Goal: Transaction & Acquisition: Download file/media

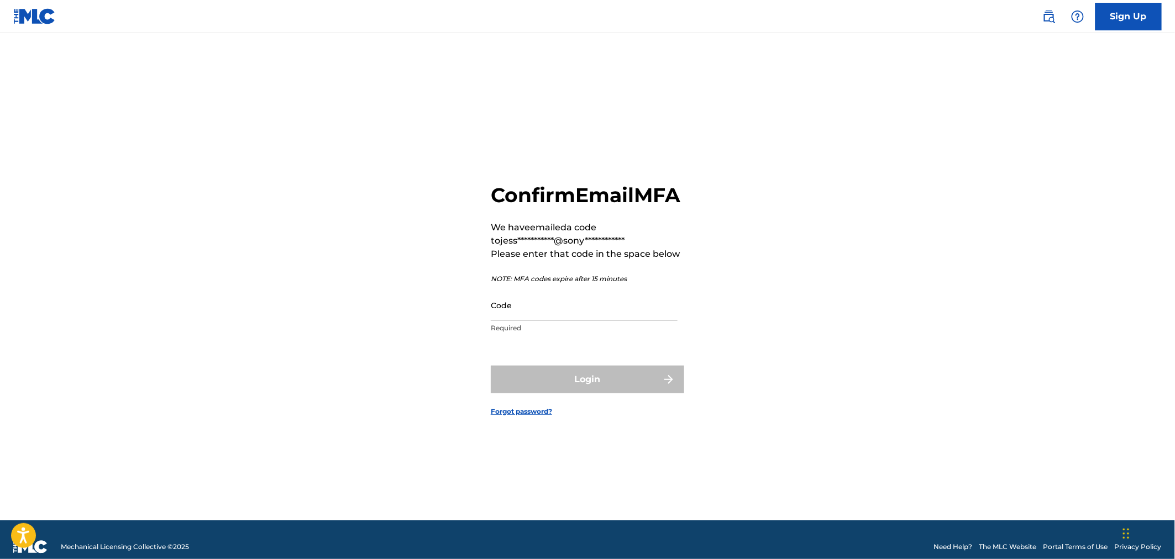
click at [503, 321] on input "Code" at bounding box center [584, 306] width 187 height 32
paste input "656026"
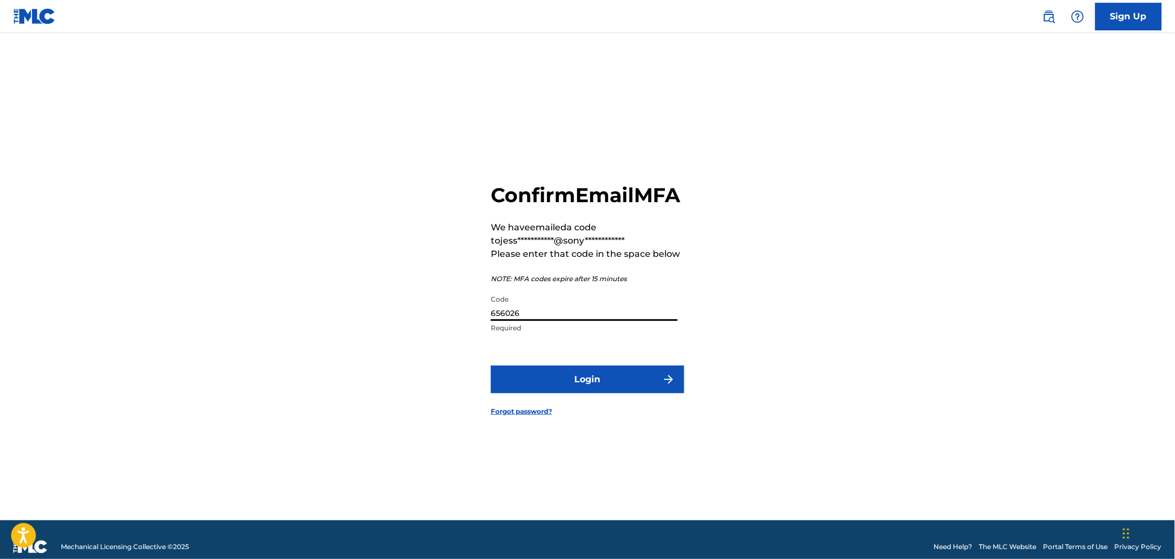
type input "656026"
click at [531, 394] on button "Login" at bounding box center [587, 380] width 193 height 28
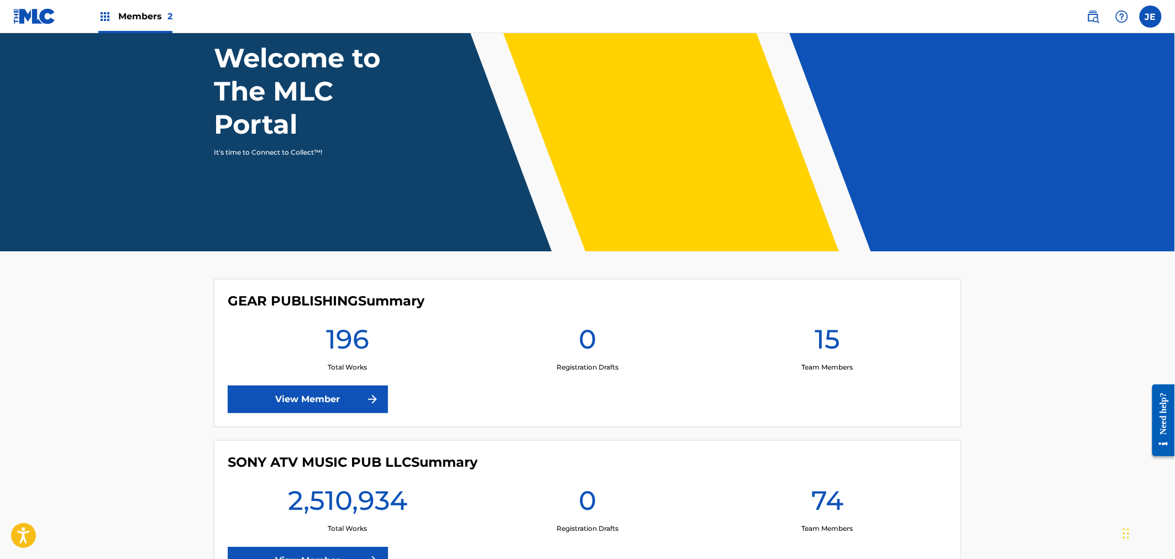
scroll to position [168, 0]
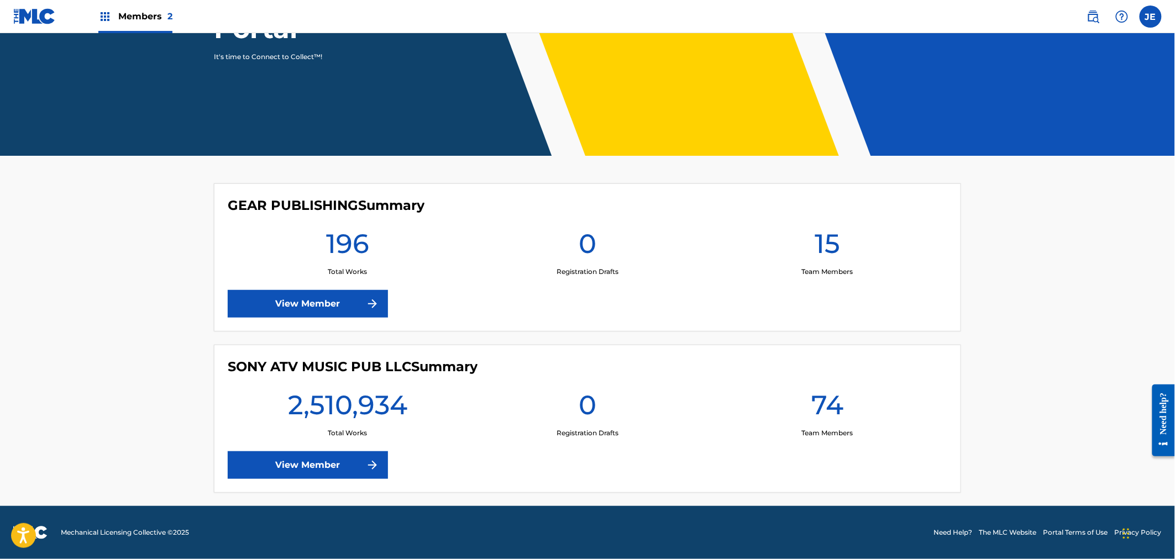
click at [326, 463] on link "View Member" at bounding box center [308, 466] width 160 height 28
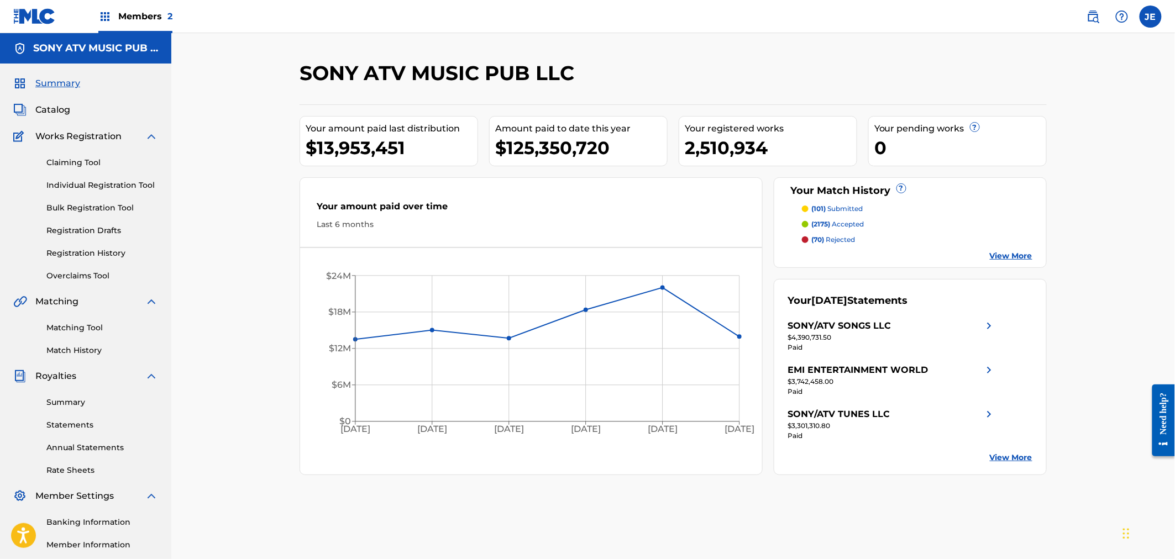
click at [70, 397] on link "Summary" at bounding box center [102, 403] width 112 height 12
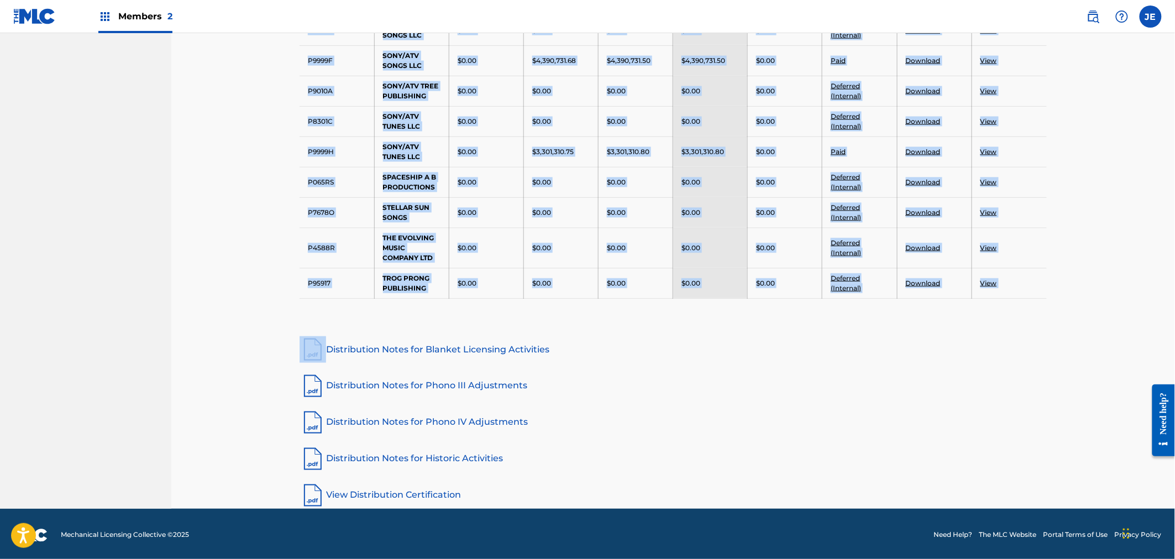
scroll to position [2290, 0]
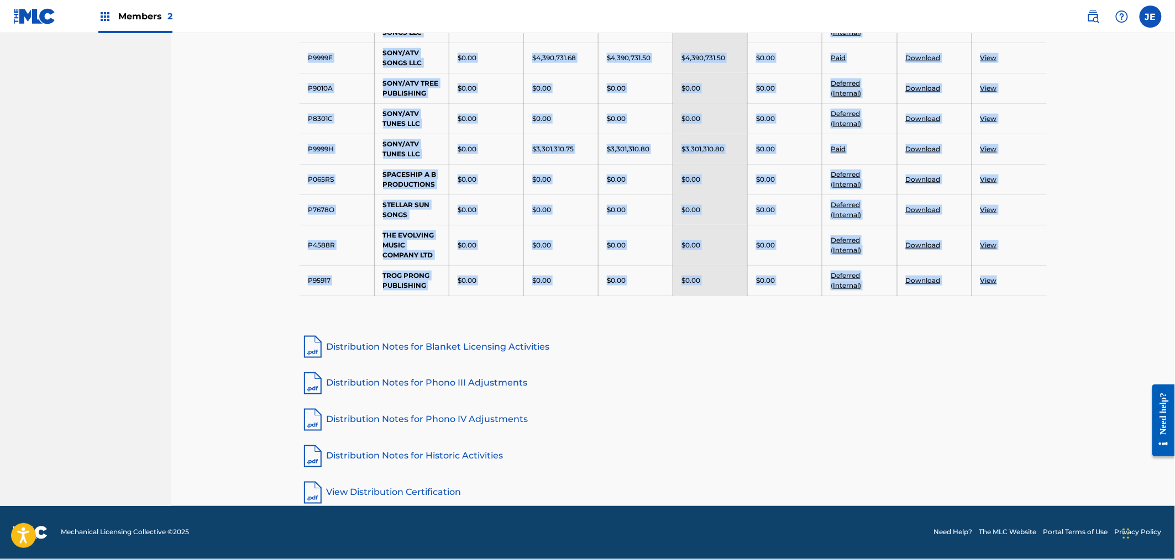
drag, startPoint x: 306, startPoint y: 278, endPoint x: 1001, endPoint y: 279, distance: 695.3
copy tbody "Publisher Number Payee Name Opening Balance Royalties in Period Payable Amount …"
click at [1002, 390] on link "Distribution Notes for Phono III Adjustments" at bounding box center [673, 383] width 747 height 27
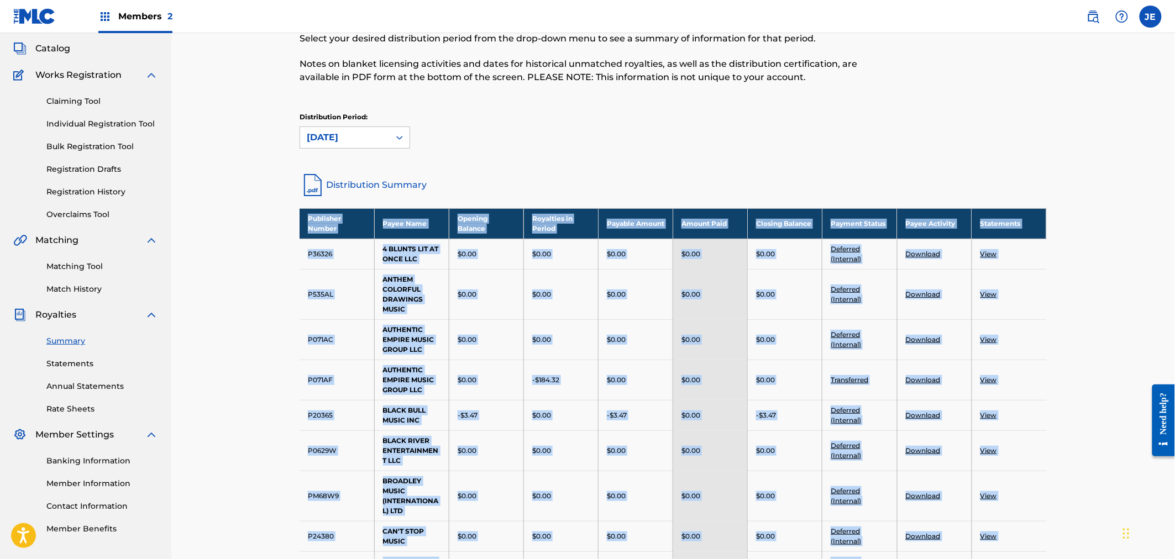
scroll to position [0, 0]
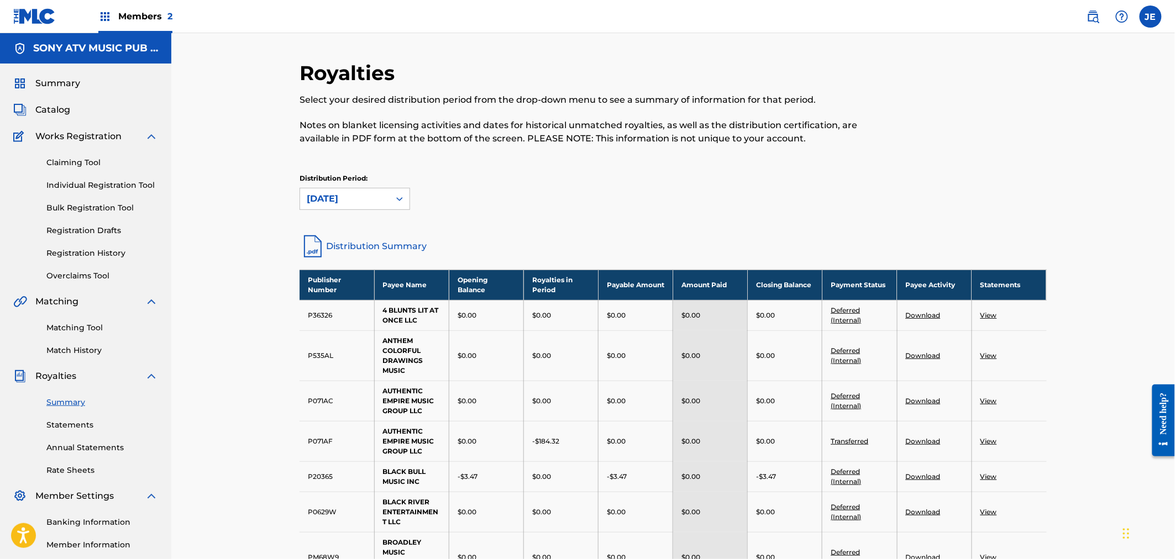
click at [132, 28] on div "Members 2" at bounding box center [135, 16] width 74 height 33
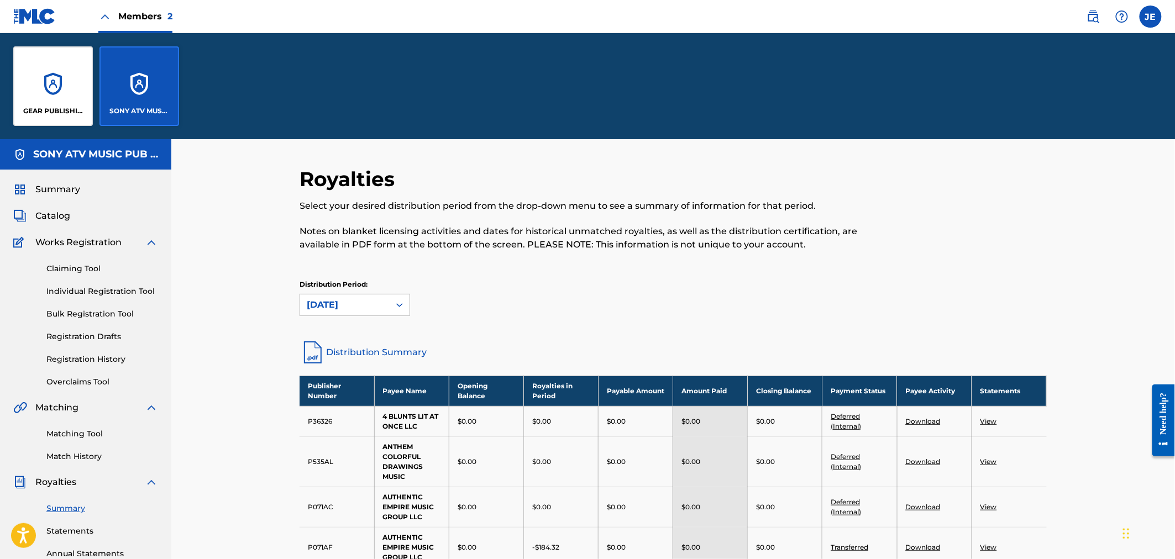
click at [53, 84] on div "GEAR PUBLISHING" at bounding box center [53, 86] width 80 height 80
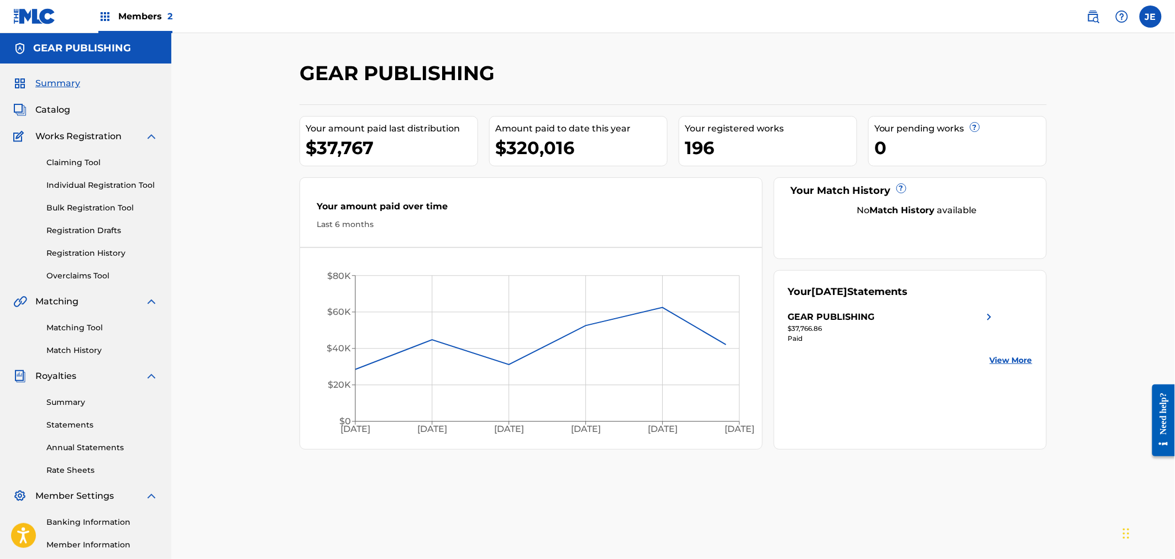
click at [72, 410] on div "Summary Statements Annual Statements Rate Sheets" at bounding box center [85, 429] width 145 height 93
click at [76, 405] on link "Summary" at bounding box center [102, 403] width 112 height 12
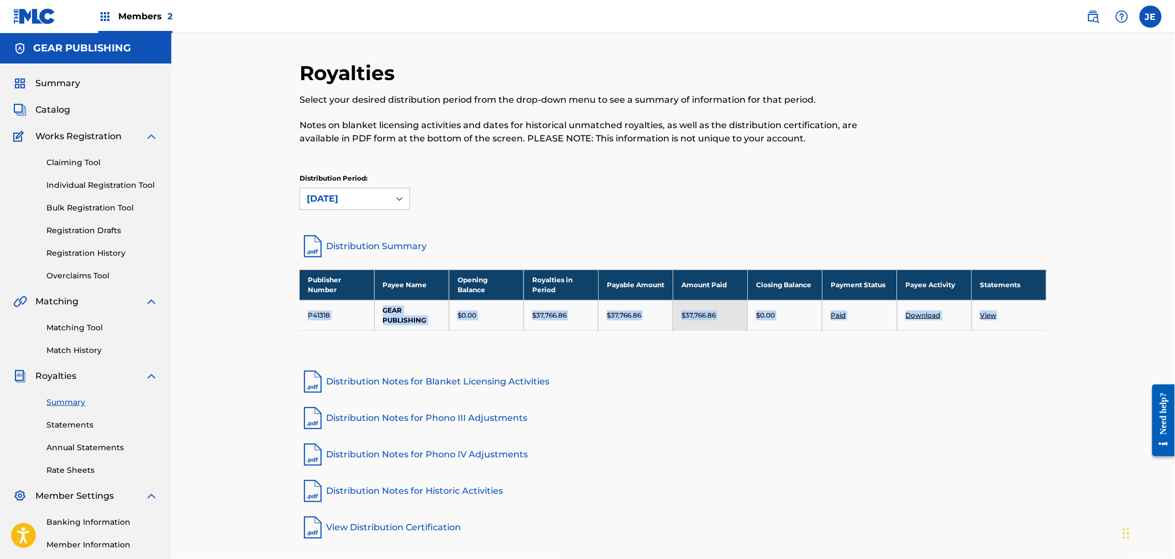
drag, startPoint x: 304, startPoint y: 312, endPoint x: 1002, endPoint y: 313, distance: 697.5
click at [1002, 313] on tr "P41318 GEAR PUBLISHING $0.00 $37,766.86 $37,766.86 $37,766.86 $0.00 Paid Downlo…" at bounding box center [673, 315] width 747 height 30
copy tr "P41318 GEAR PUBLISHING $0.00 $37,766.86 $37,766.86 $37,766.86 $0.00 Paid Downlo…"
click at [156, 22] on span "Members 2" at bounding box center [145, 16] width 54 height 13
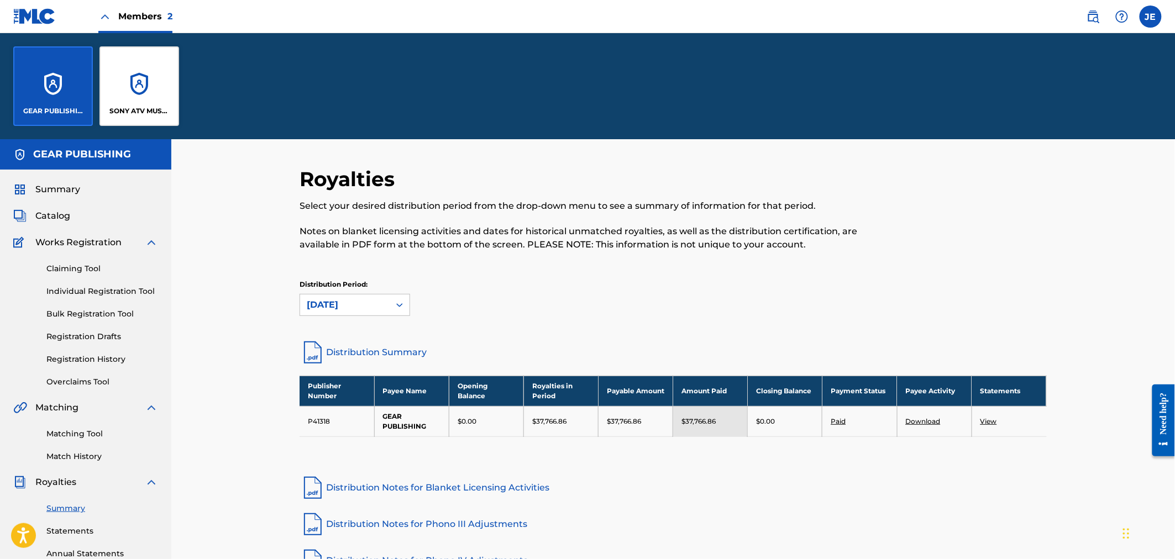
click at [219, 321] on div "Royalties Select your desired distribution period from the drop-down menu to se…" at bounding box center [673, 427] width 1004 height 576
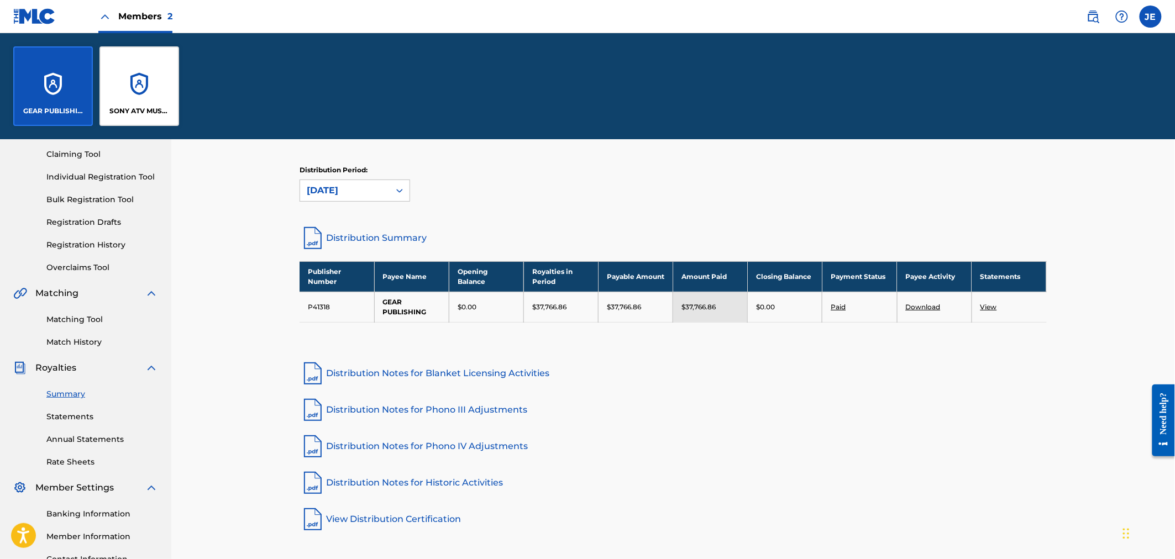
scroll to position [123, 0]
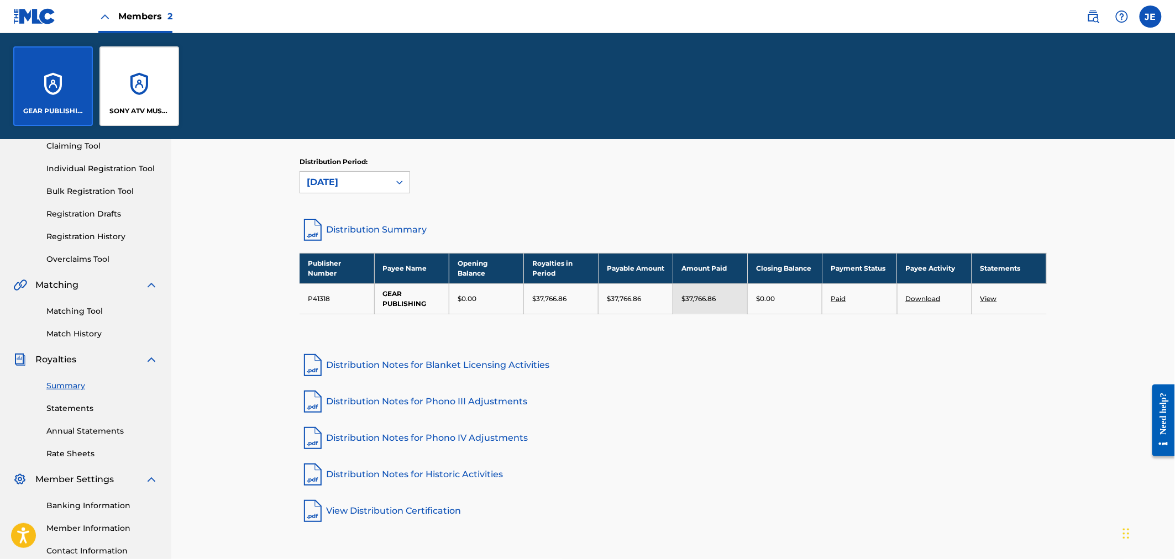
click at [987, 297] on link "View" at bounding box center [989, 299] width 17 height 8
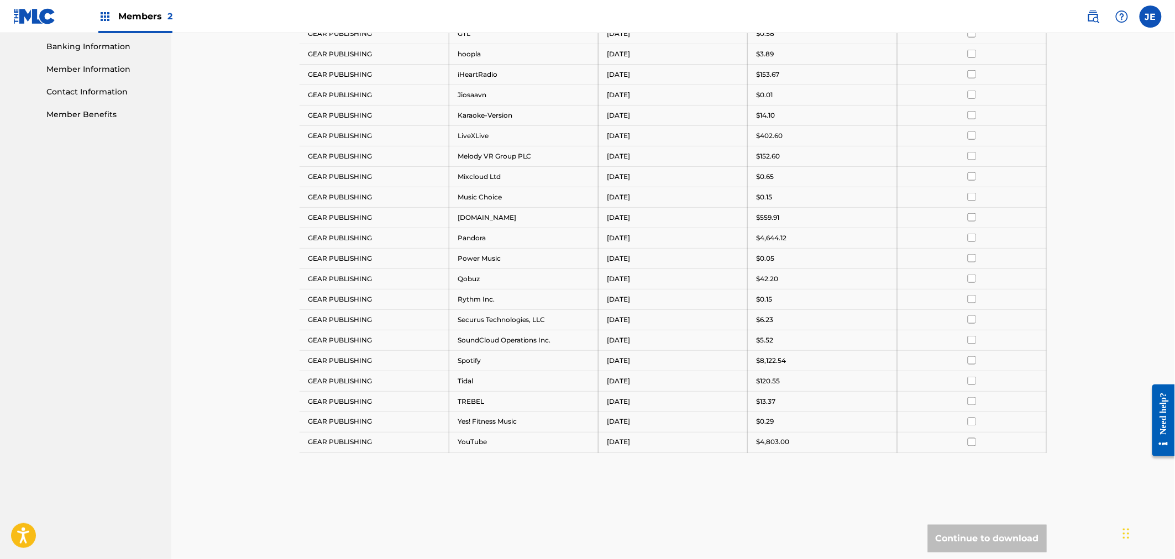
scroll to position [553, 0]
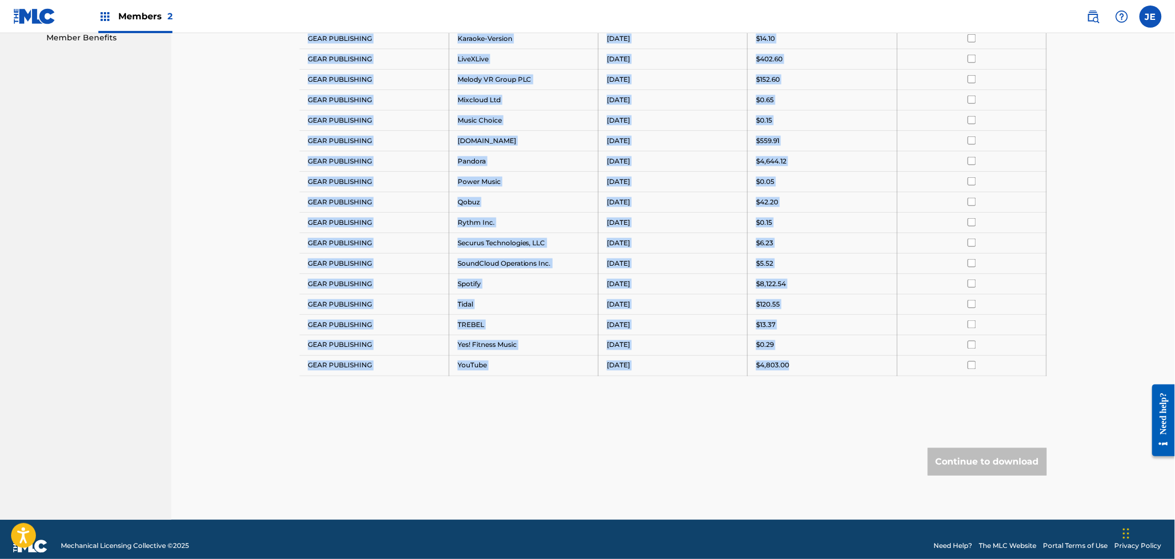
drag, startPoint x: 306, startPoint y: 322, endPoint x: 792, endPoint y: 367, distance: 487.9
click at [792, 367] on tbody "Payee DSP Distribution Period Amount Select All GEAR PUBLISHING Amazon Music [D…" at bounding box center [673, 69] width 747 height 614
copy tbody "Payee DSP Distribution Period Amount Select All GEAR PUBLISHING Amazon Music [D…"
click at [636, 447] on div "Royalty Statements Select your desired payee from the Payee drop-down menu. The…" at bounding box center [673, 14] width 747 height 1012
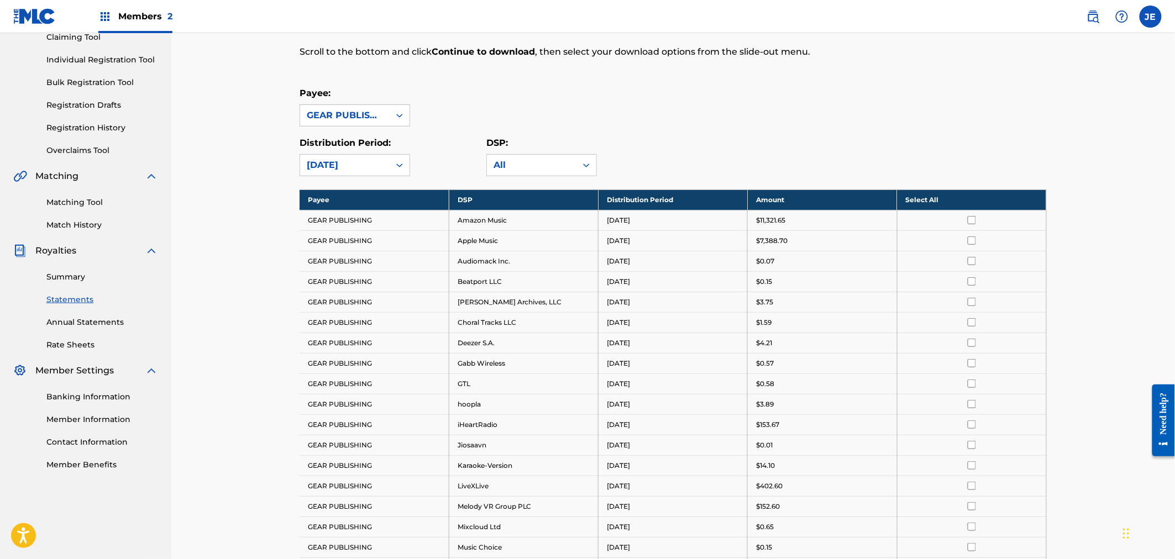
scroll to position [0, 0]
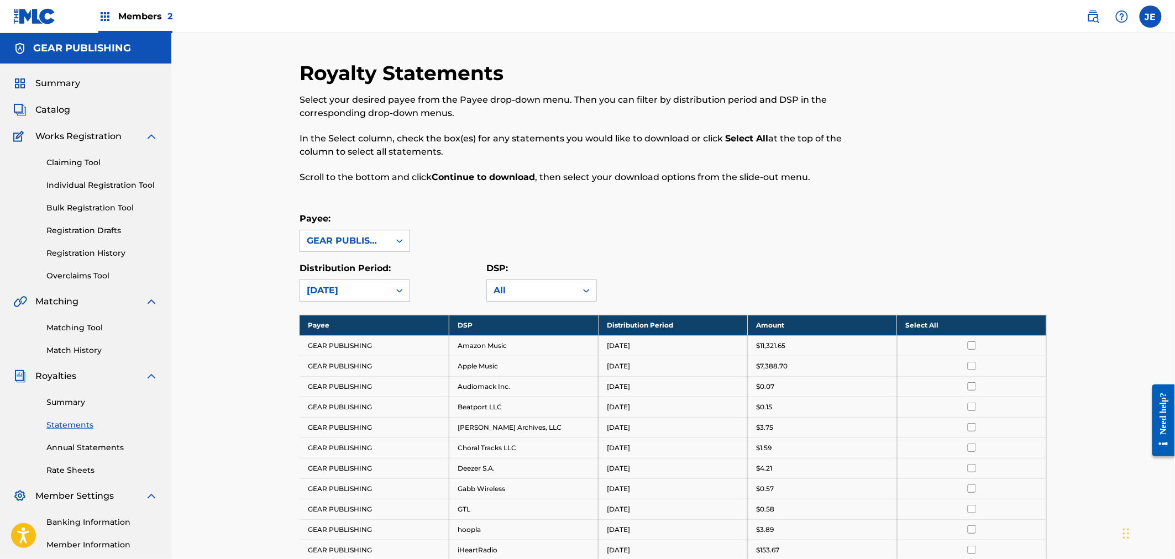
click at [127, 29] on div "Members 2" at bounding box center [135, 16] width 74 height 33
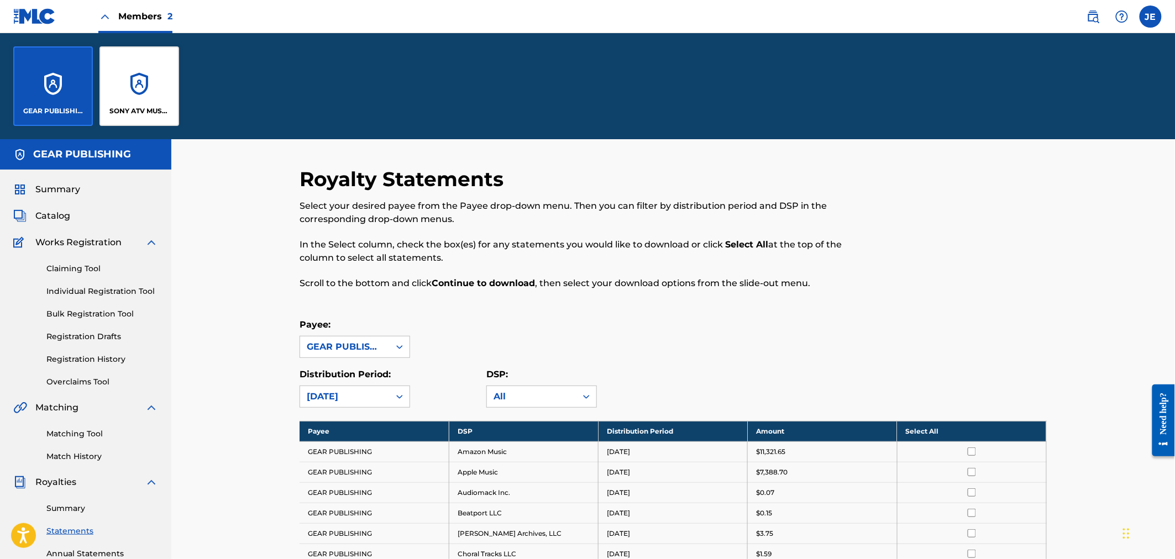
click at [135, 77] on div "SONY ATV MUSIC PUB LLC" at bounding box center [139, 86] width 80 height 80
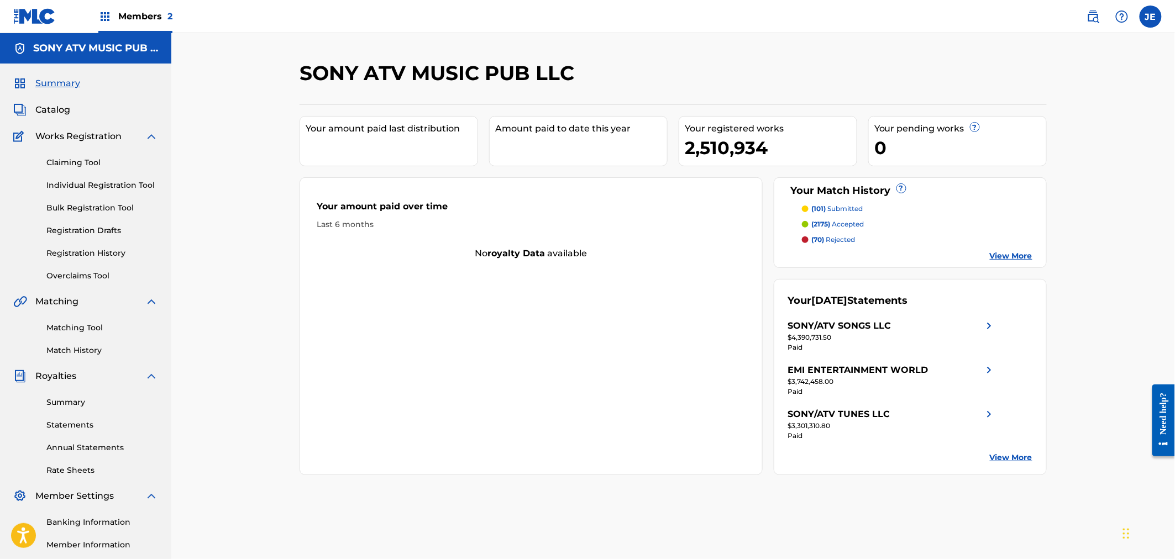
scroll to position [103, 0]
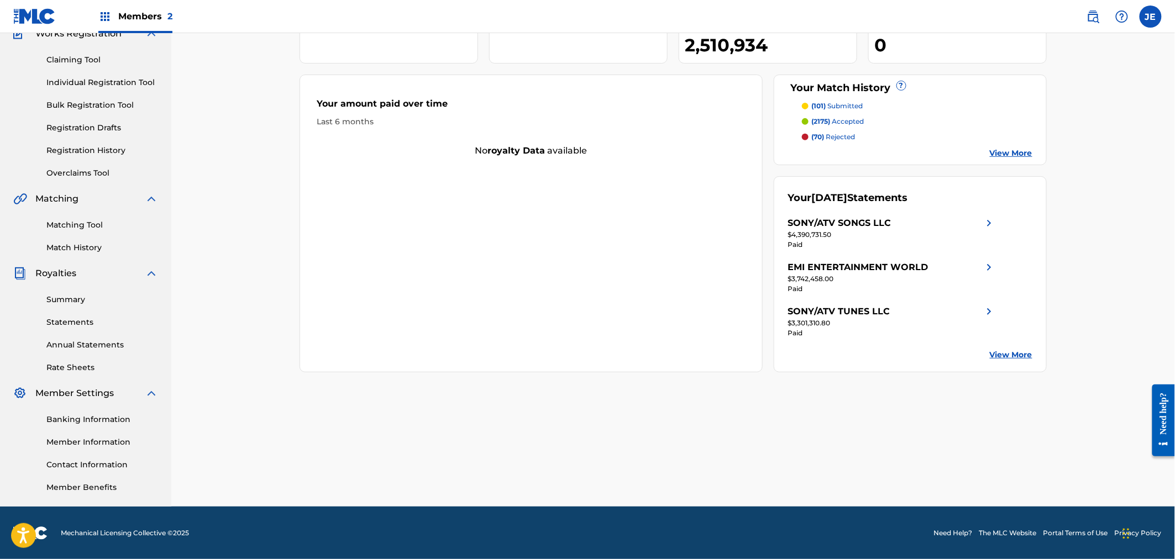
click at [77, 294] on link "Summary" at bounding box center [102, 300] width 112 height 12
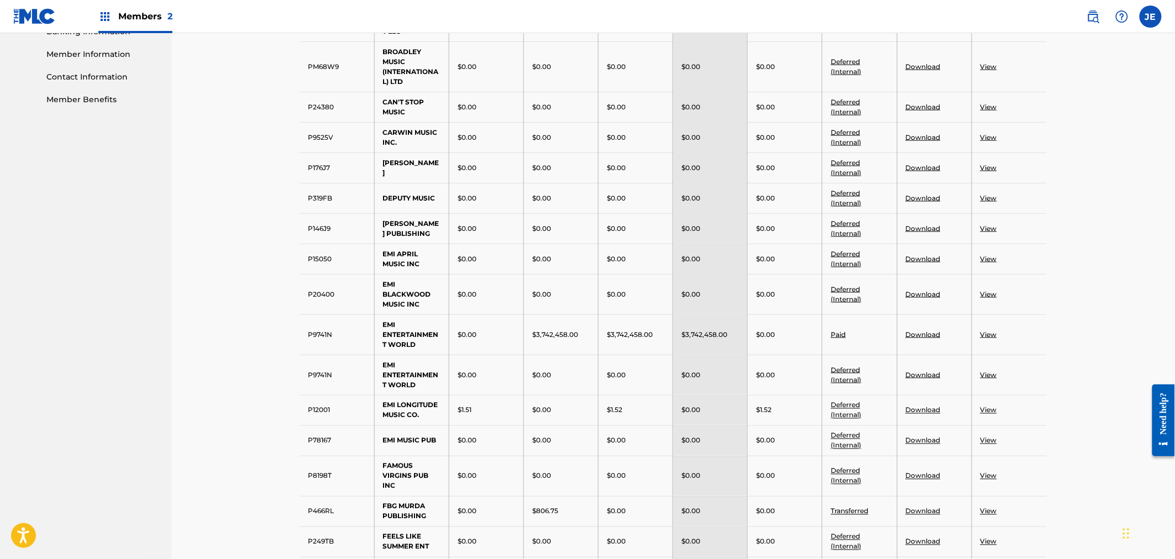
scroll to position [553, 0]
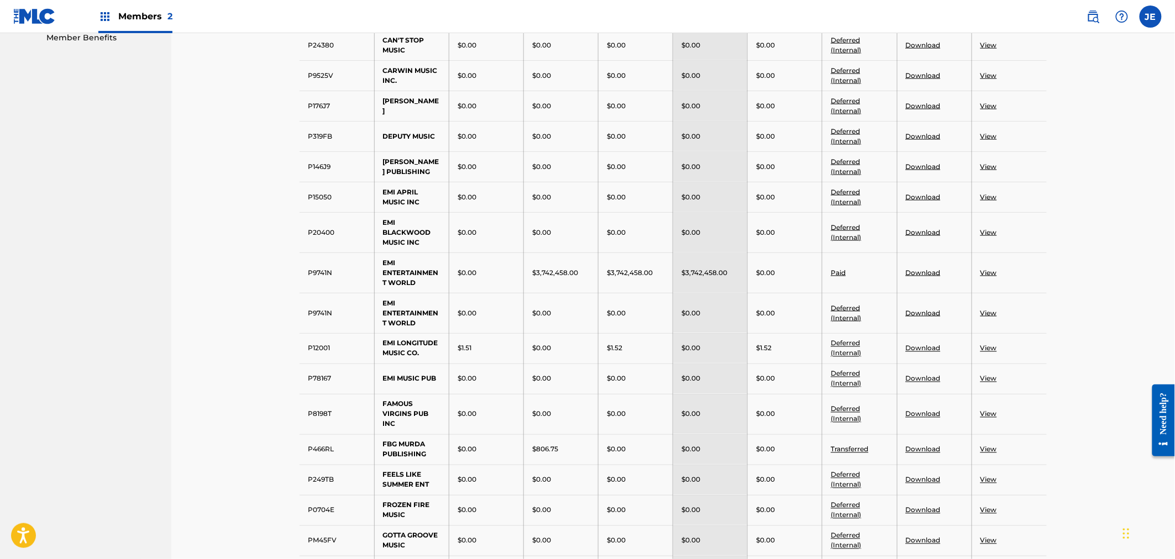
click at [995, 277] on link "View" at bounding box center [989, 273] width 17 height 8
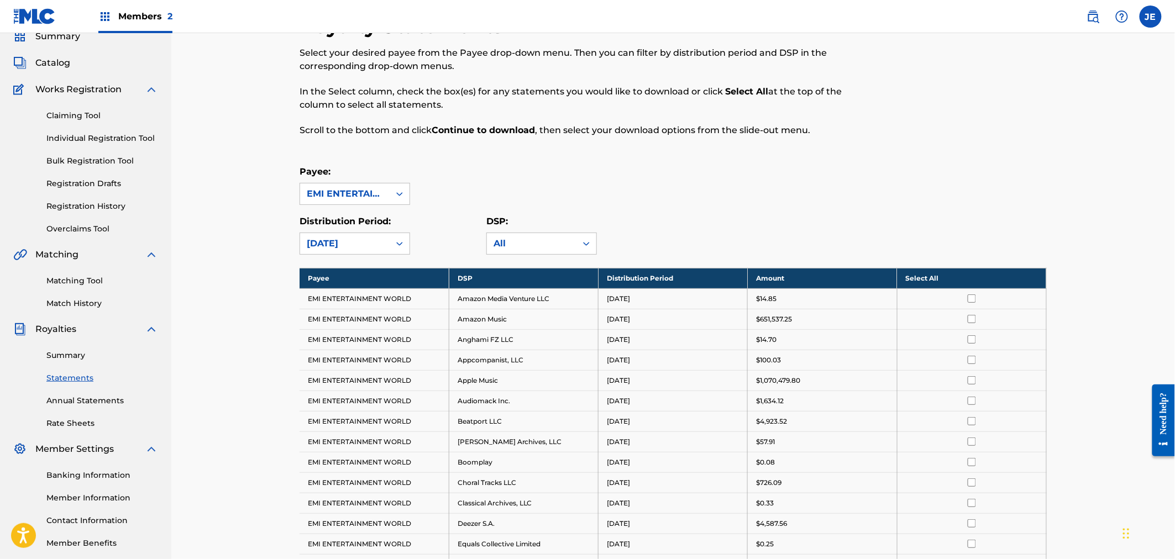
scroll to position [61, 0]
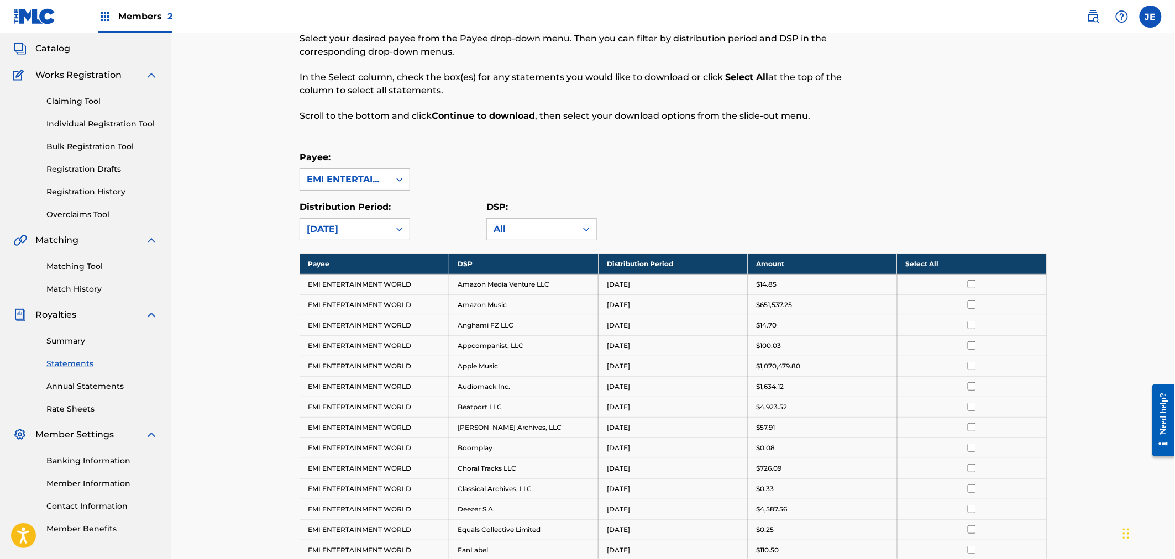
click at [311, 260] on th "Payee" at bounding box center [374, 264] width 149 height 20
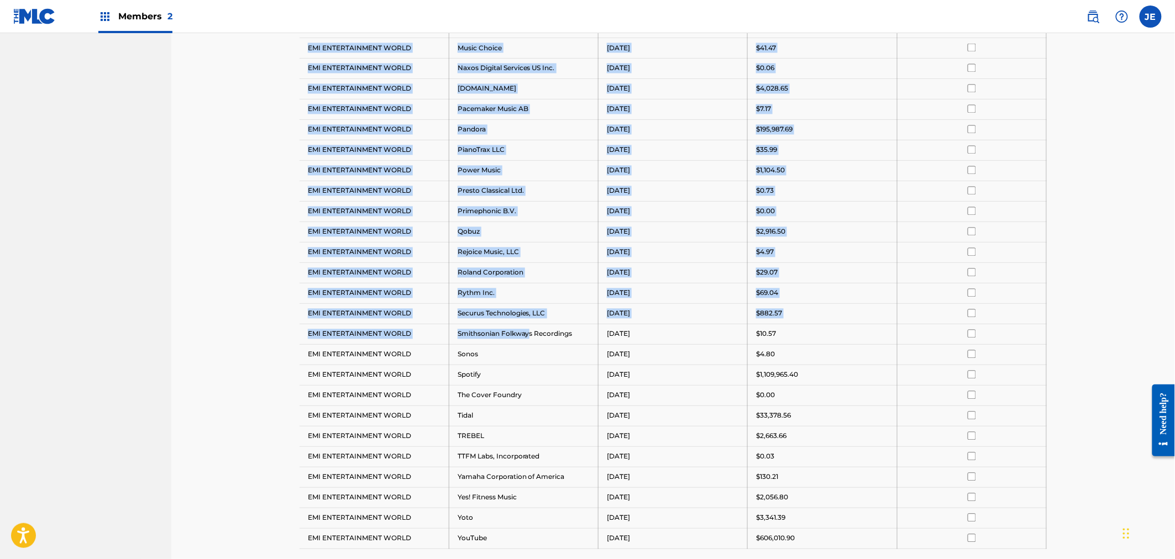
drag, startPoint x: 306, startPoint y: 261, endPoint x: 528, endPoint y: 330, distance: 232.0
click at [528, 330] on tbody "Payee DSP Distribution Period Amount Select All EMI ENTERTAINMENT WORLD Amazon …" at bounding box center [673, 16] width 747 height 1063
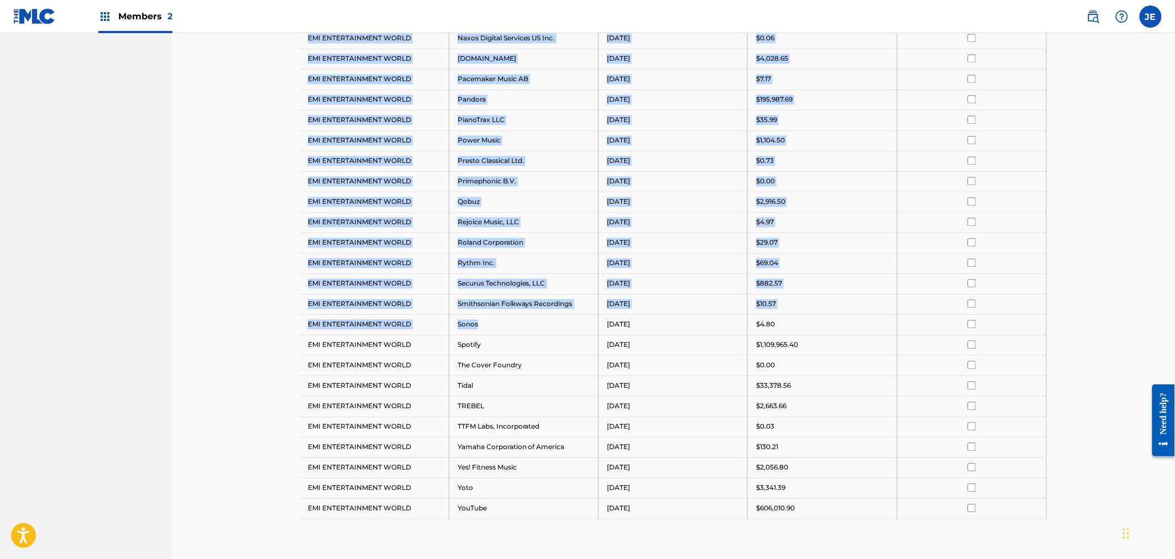
click at [528, 330] on td "Sonos" at bounding box center [523, 324] width 149 height 20
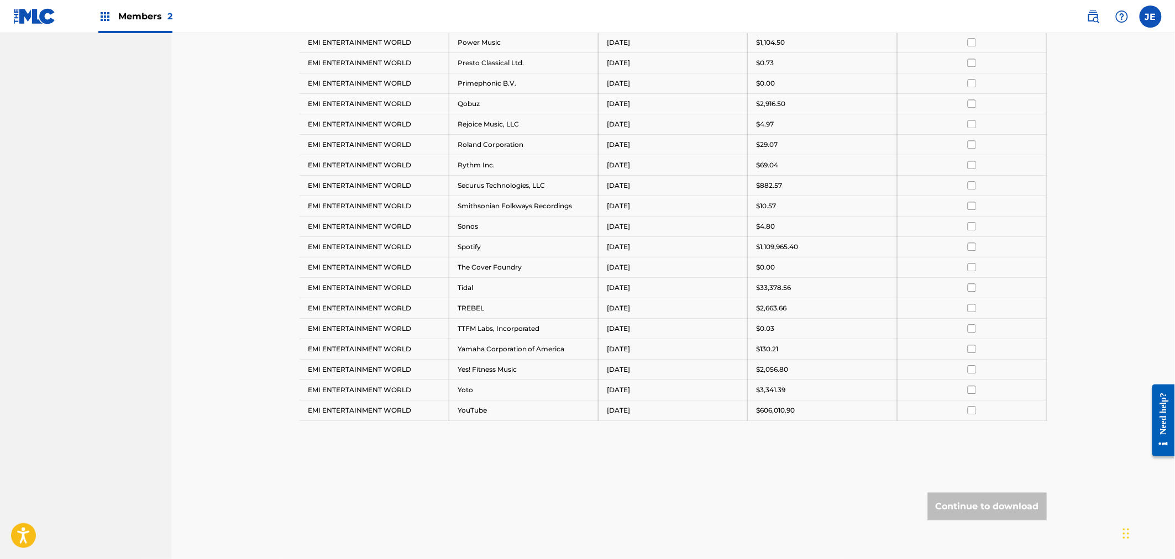
scroll to position [1019, 0]
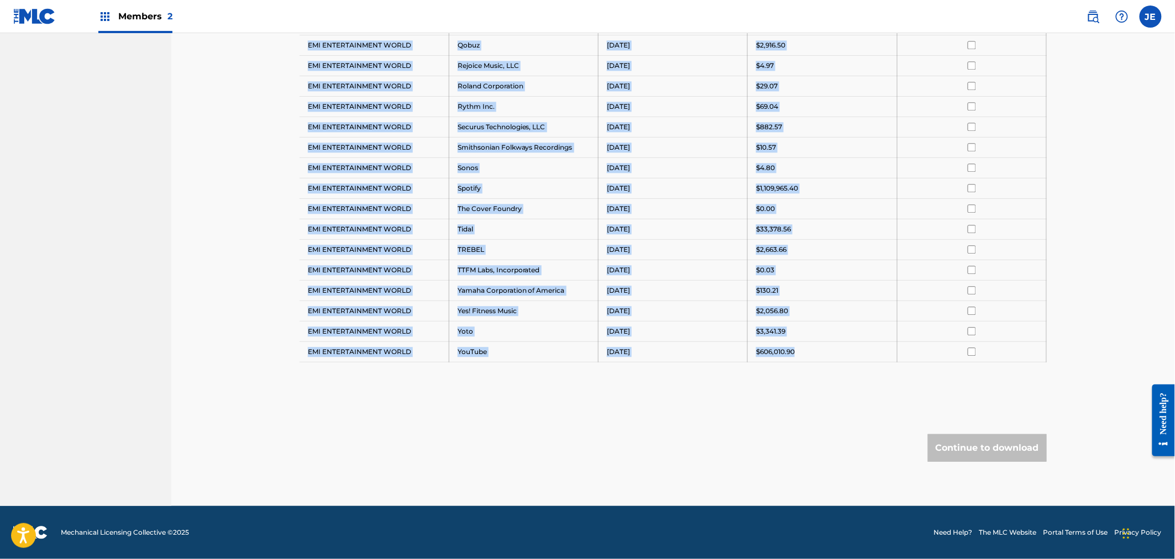
drag, startPoint x: 308, startPoint y: 347, endPoint x: 794, endPoint y: 354, distance: 485.9
copy tbody "EMI ENTERTAINMENT WORLD Amazon Media Venture LLC [DATE] $14.85 EMI ENTERTAINMEN…"
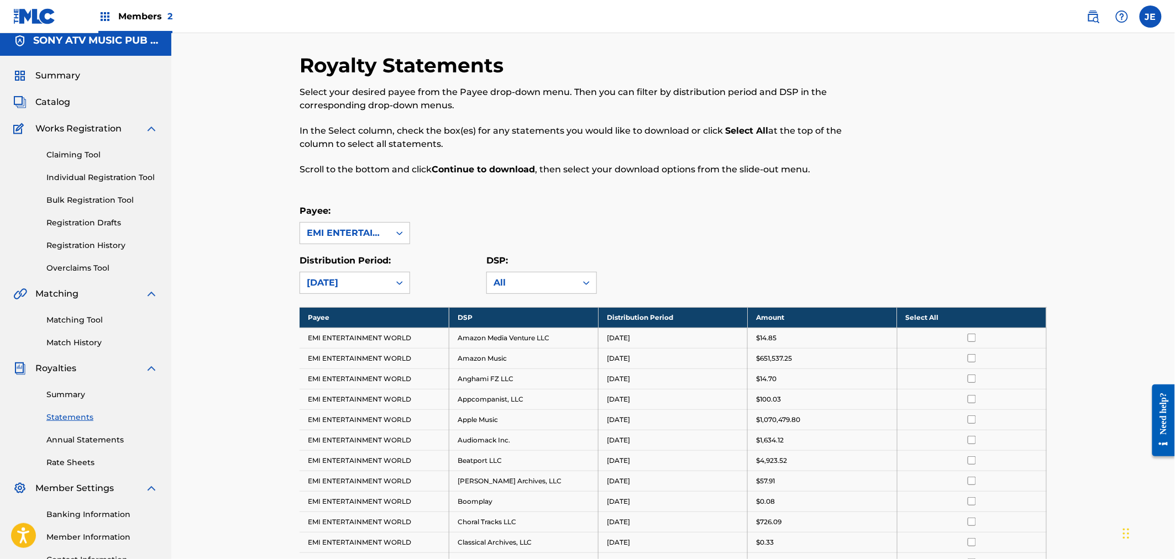
scroll to position [0, 0]
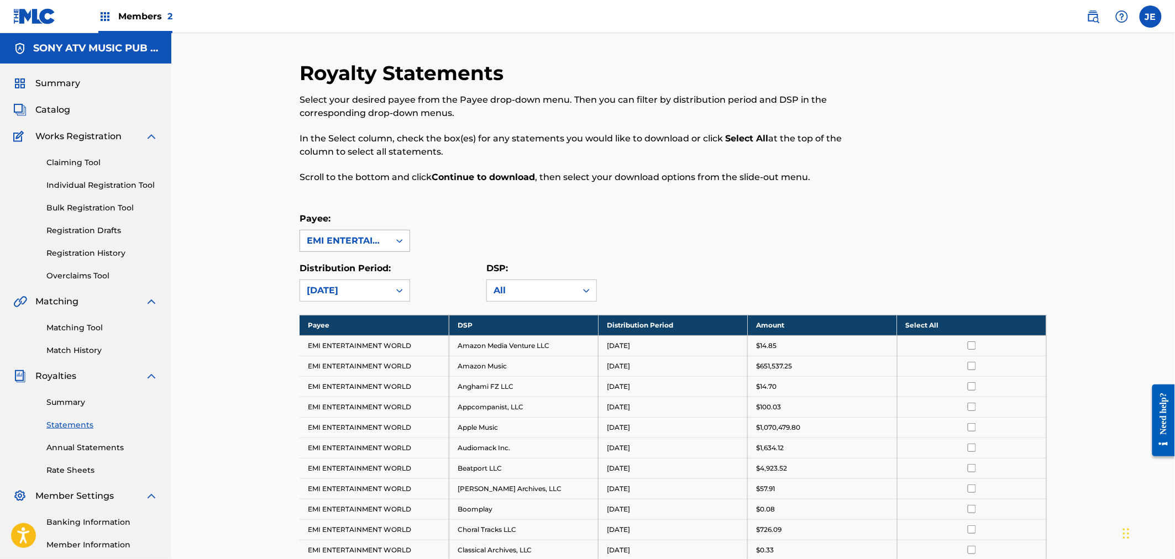
click at [371, 241] on div "EMI ENTERTAINMENT WORLD" at bounding box center [345, 240] width 76 height 13
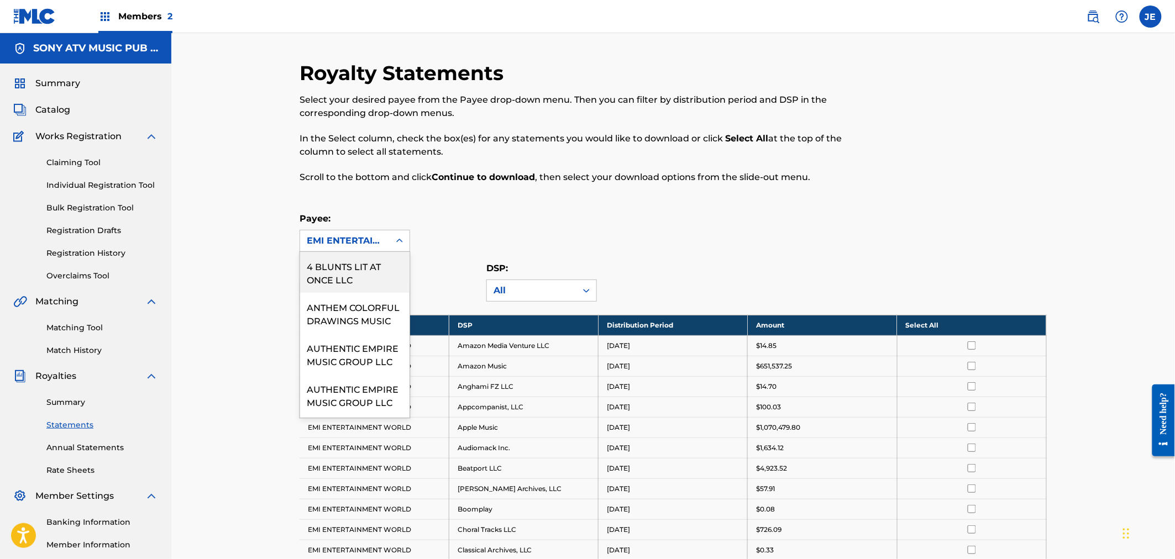
click at [73, 399] on link "Summary" at bounding box center [102, 403] width 112 height 12
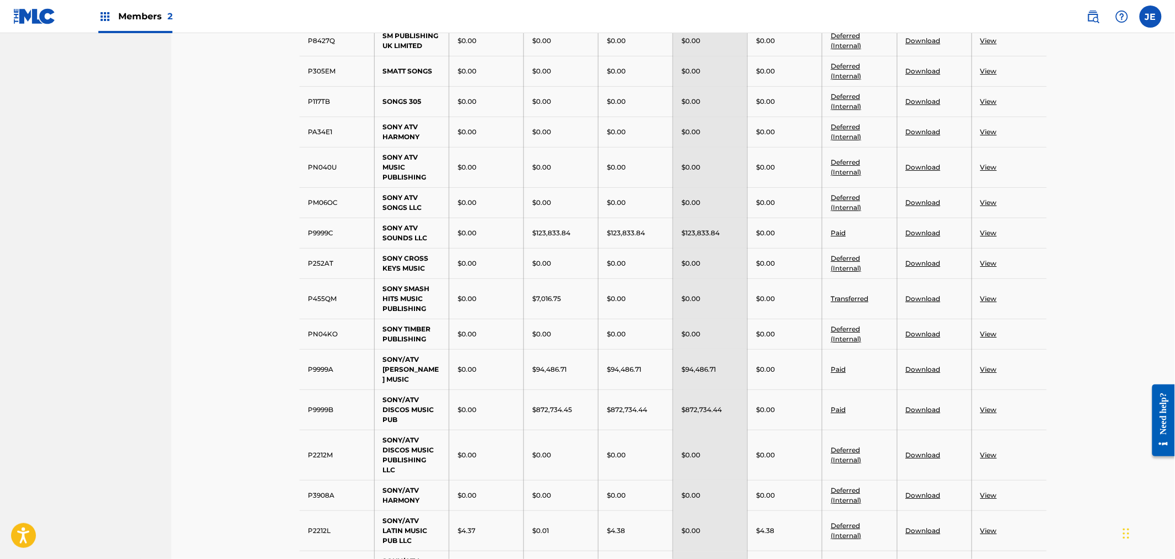
scroll to position [1474, 0]
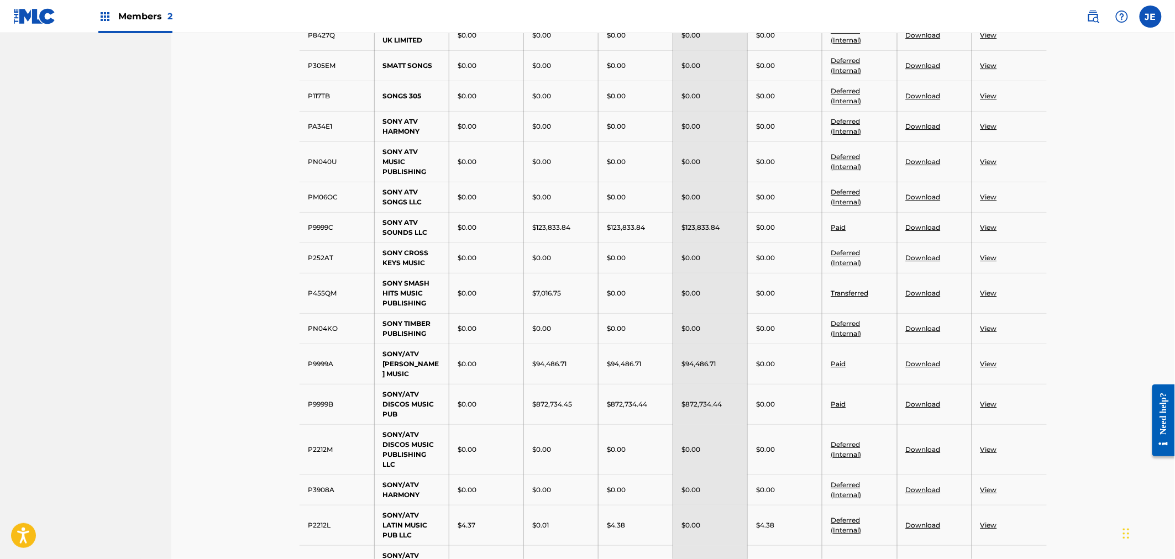
click at [990, 232] on link "View" at bounding box center [989, 227] width 17 height 8
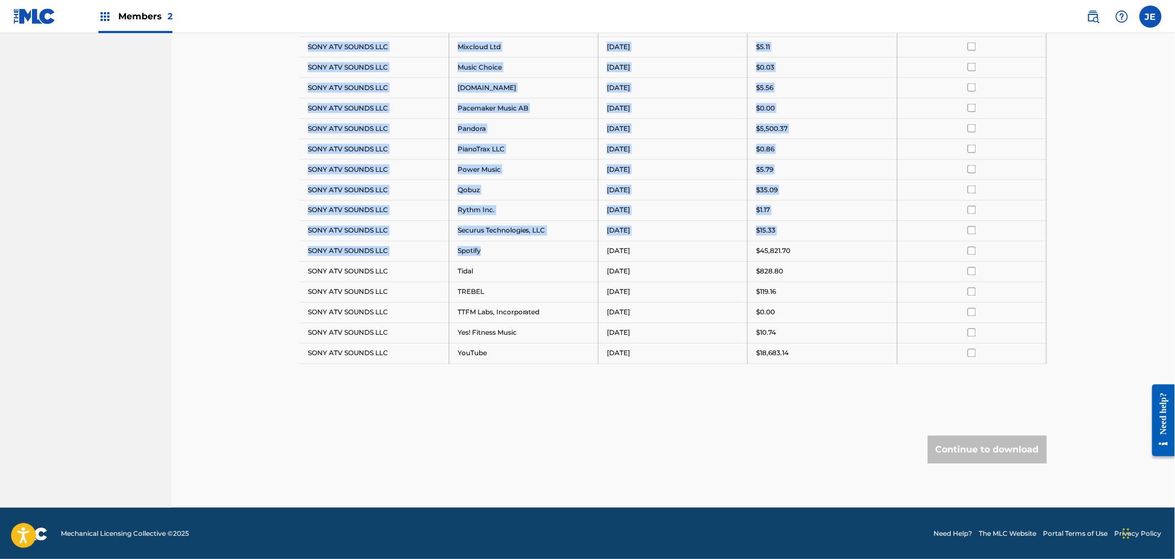
scroll to position [691, 0]
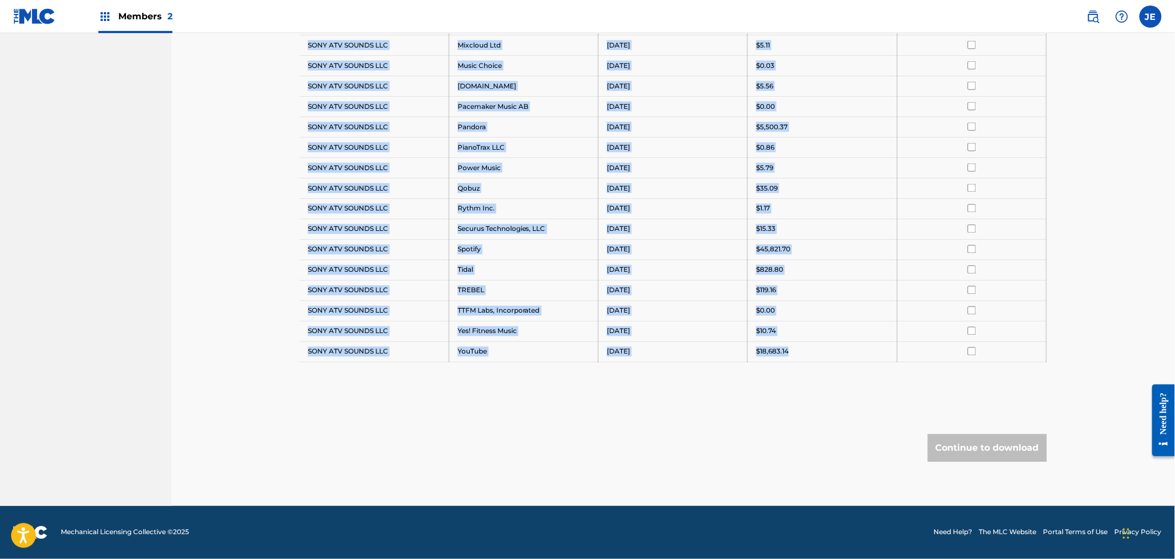
drag, startPoint x: 307, startPoint y: 161, endPoint x: 791, endPoint y: 353, distance: 520.8
copy tbody "SONY ATV SOUNDS LLC Amazon Media Venture LLC [DATE] $1.85 SONY ATV SOUNDS LLC A…"
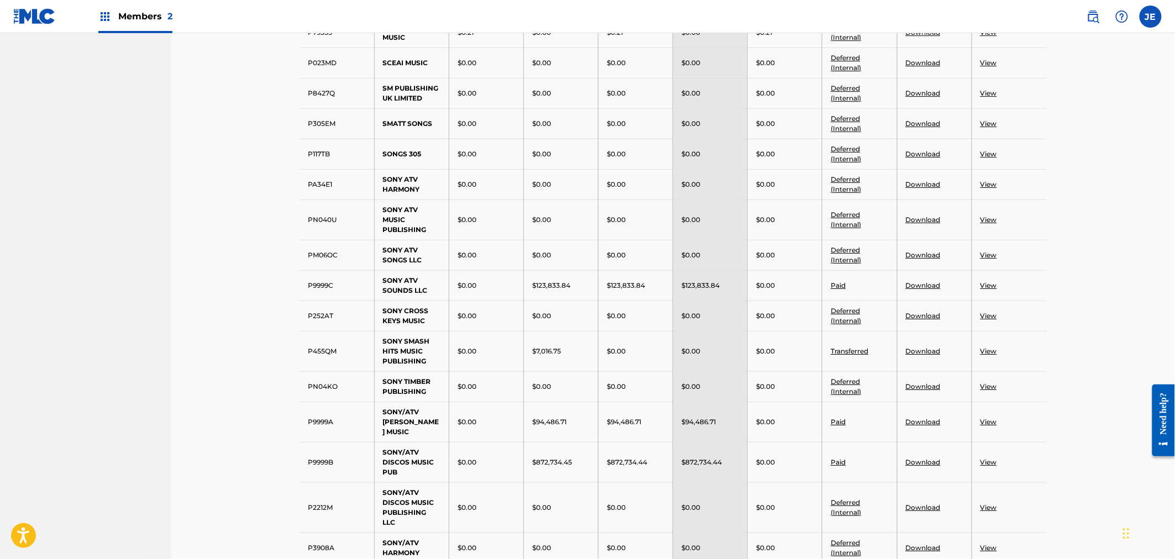
scroll to position [1489, 0]
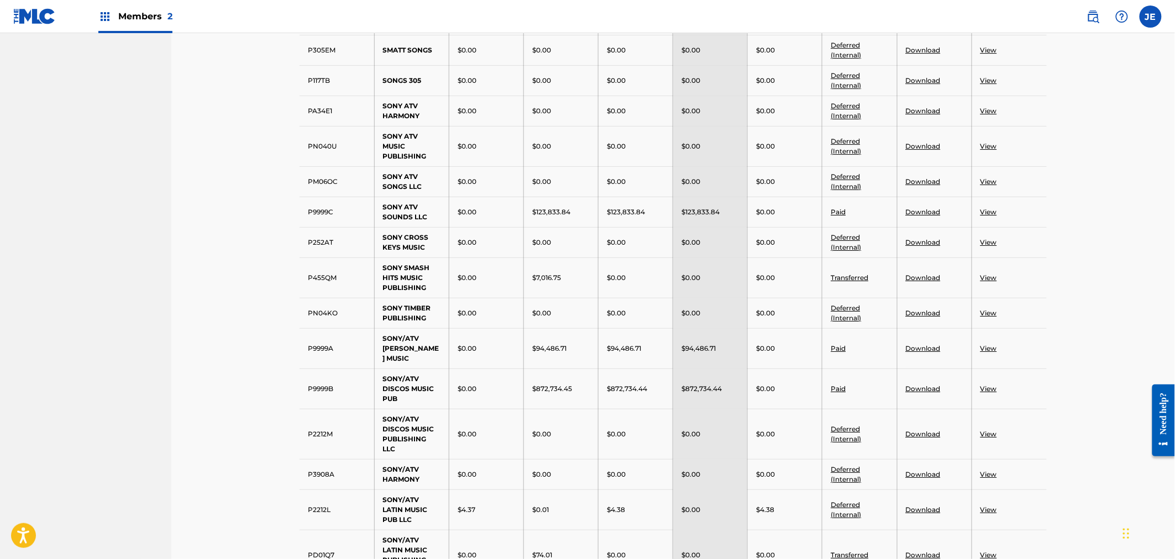
click at [990, 353] on link "View" at bounding box center [989, 348] width 17 height 8
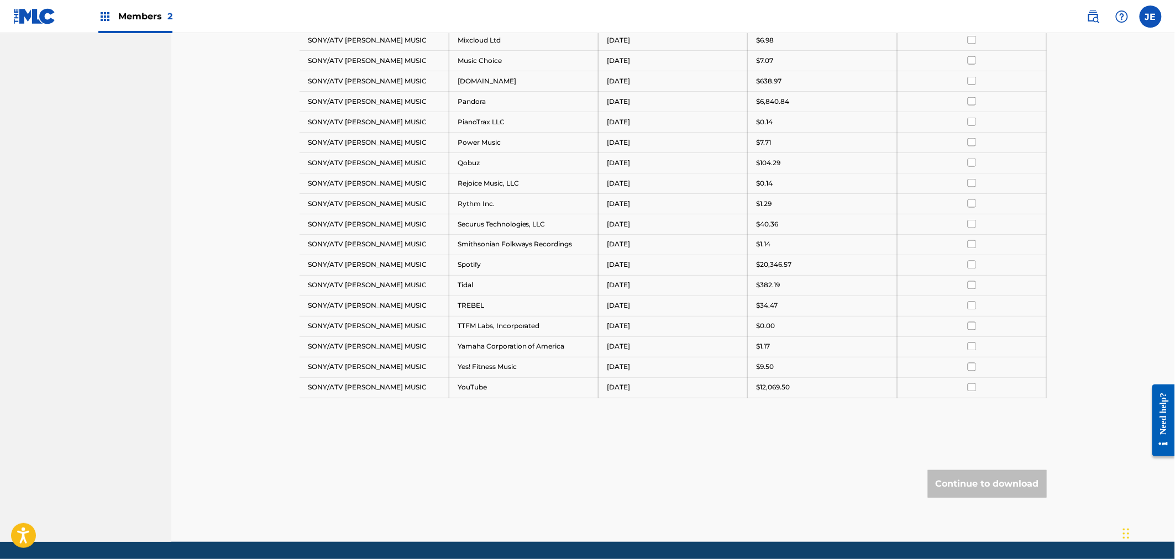
scroll to position [691, 0]
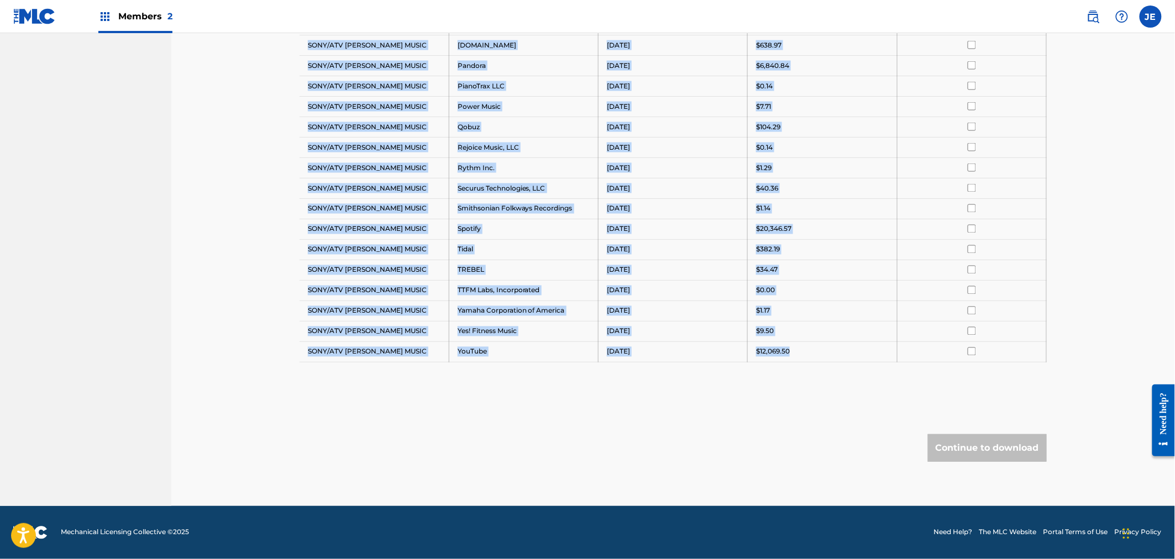
drag, startPoint x: 308, startPoint y: 347, endPoint x: 790, endPoint y: 352, distance: 482.5
copy tbody "SONY/ATV [PERSON_NAME] MUSIC Amazon Music [DATE] $31,609.13 SONY/ATV [PERSON_NA…"
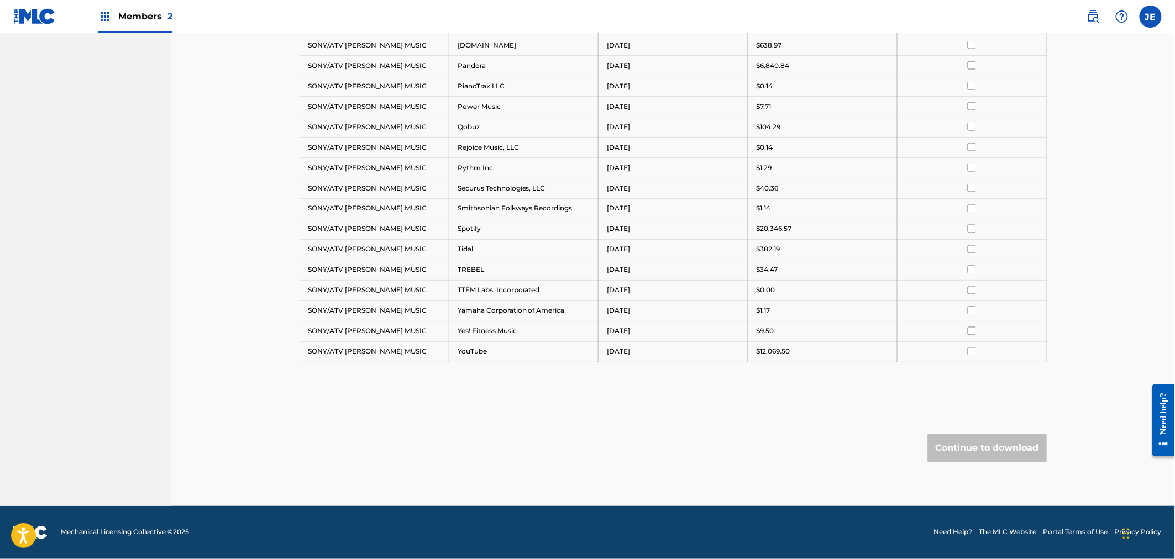
drag, startPoint x: 621, startPoint y: 458, endPoint x: 622, endPoint y: 427, distance: 30.4
click at [621, 458] on div "Continue to download" at bounding box center [673, 448] width 747 height 28
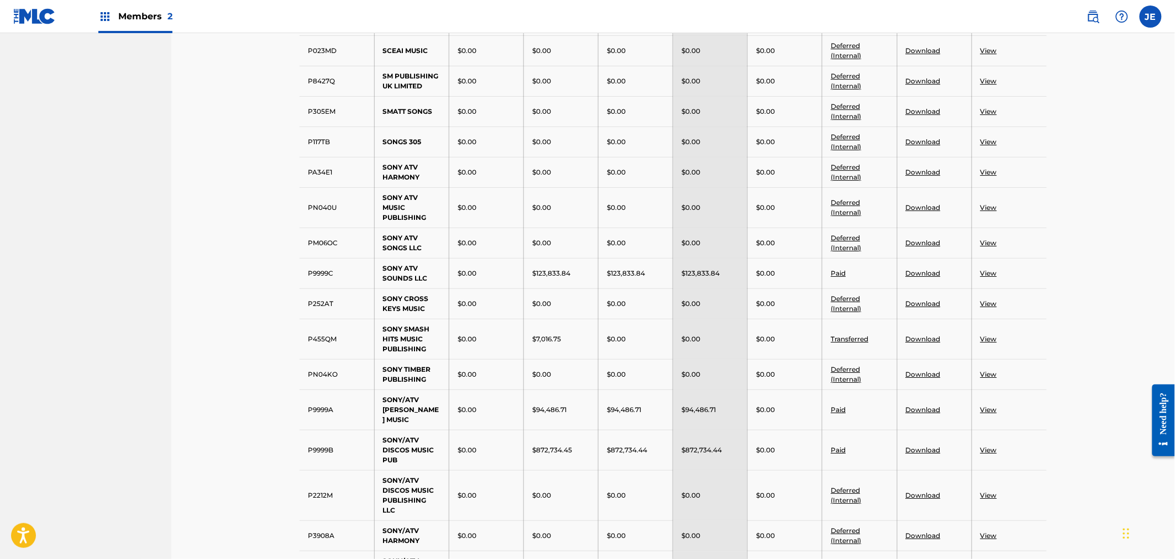
scroll to position [1550, 0]
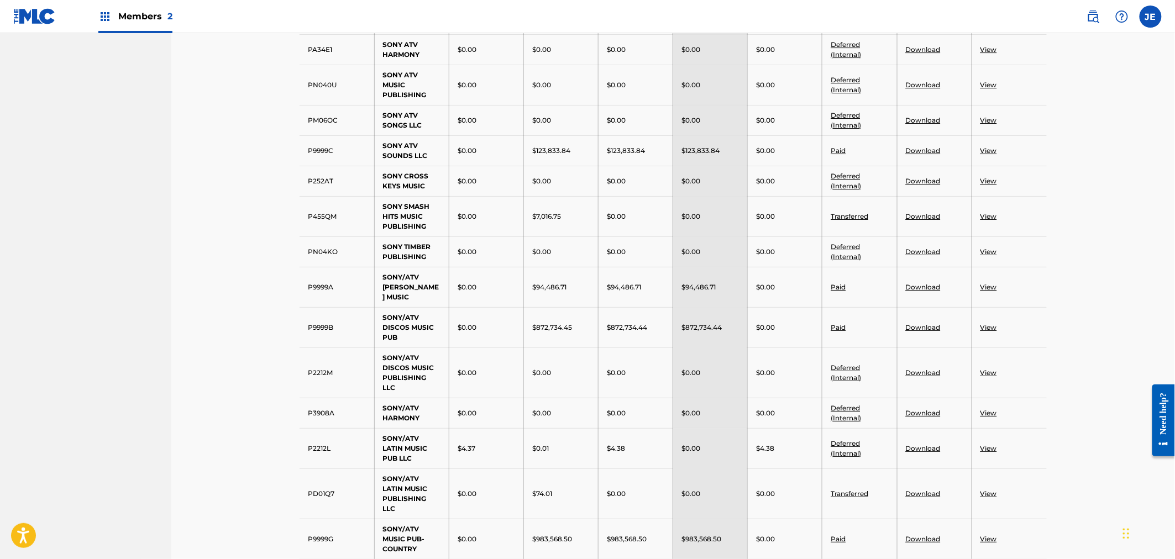
click at [984, 332] on link "View" at bounding box center [989, 327] width 17 height 8
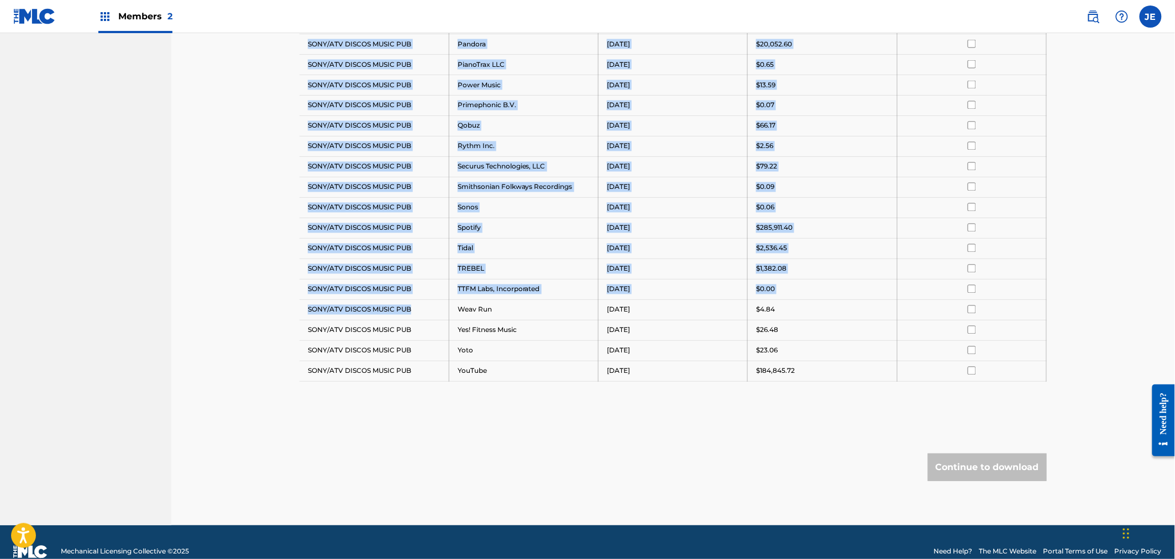
scroll to position [814, 0]
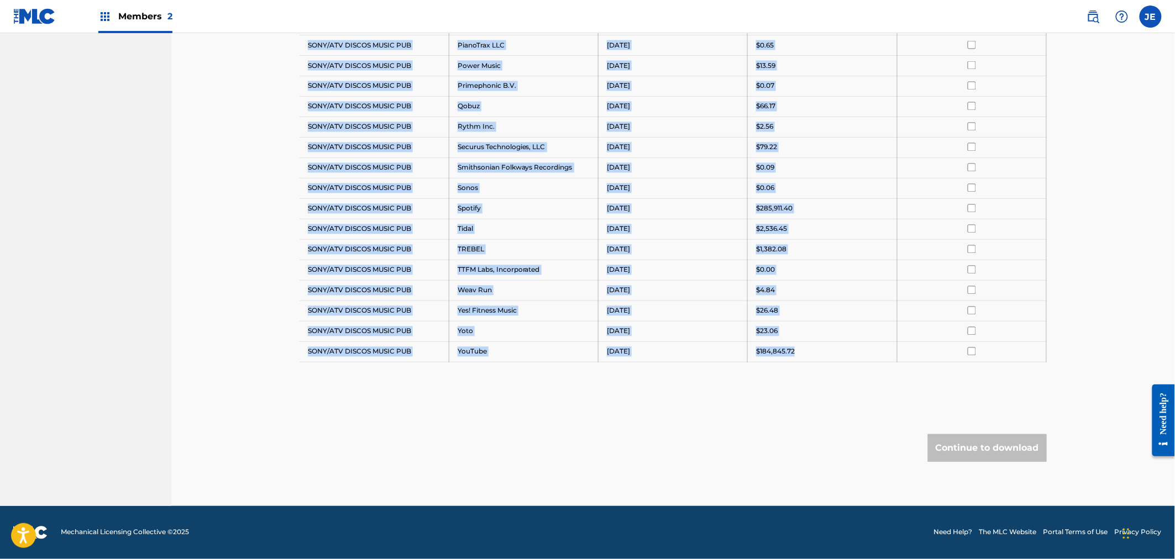
drag, startPoint x: 308, startPoint y: 222, endPoint x: 796, endPoint y: 349, distance: 503.9
copy tbody "SONY/ATV DISCOS MUSIC PUB Amazon Media Venture LLC [DATE] $0.61 SONY/ATV DISCOS…"
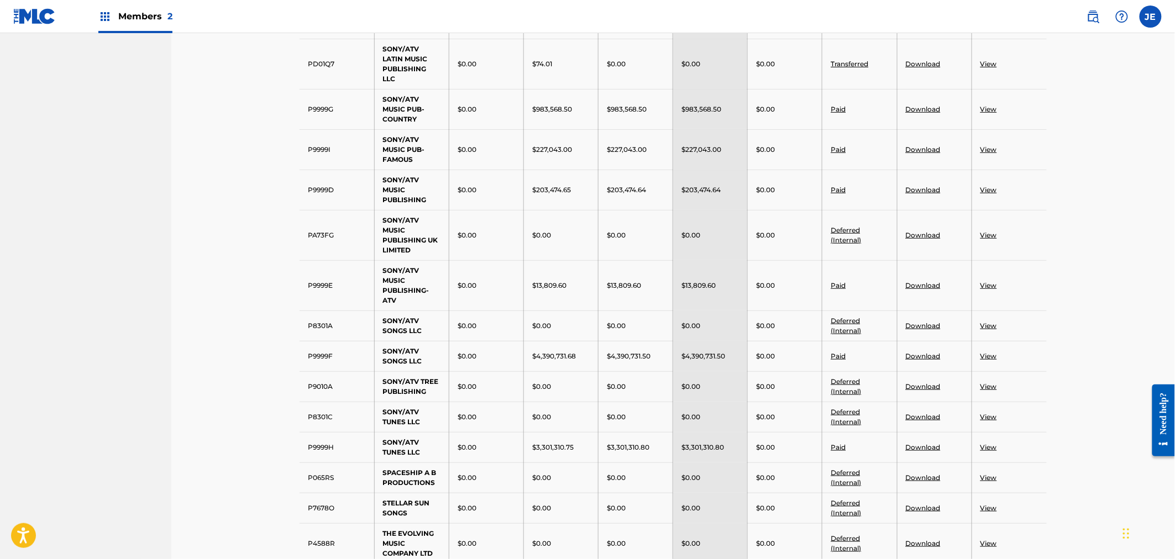
scroll to position [1858, 0]
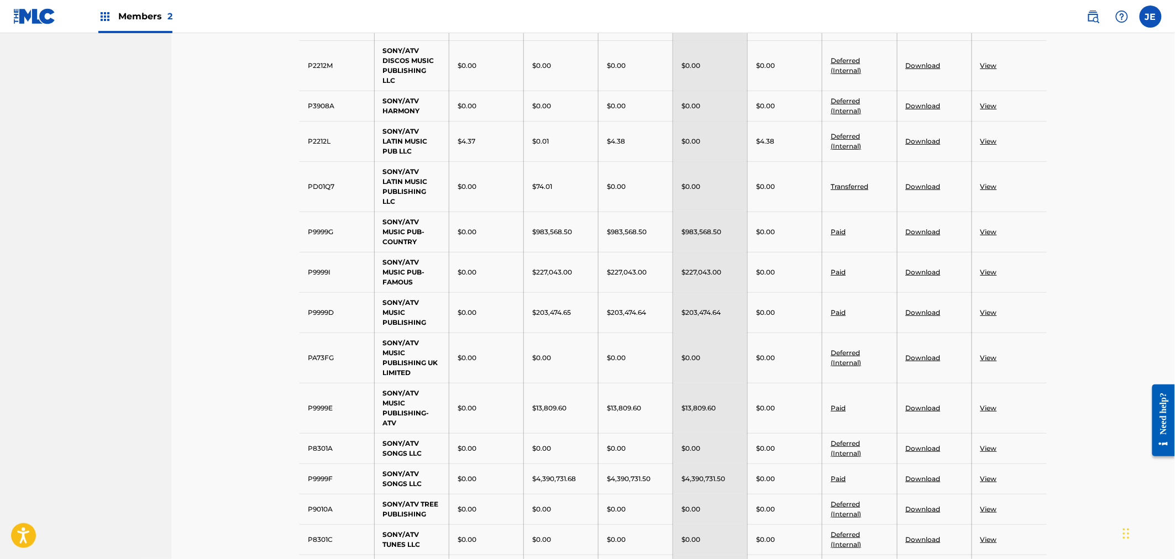
click at [379, 271] on td "SONY/ATV MUSIC PUB-FAMOUS" at bounding box center [411, 272] width 75 height 40
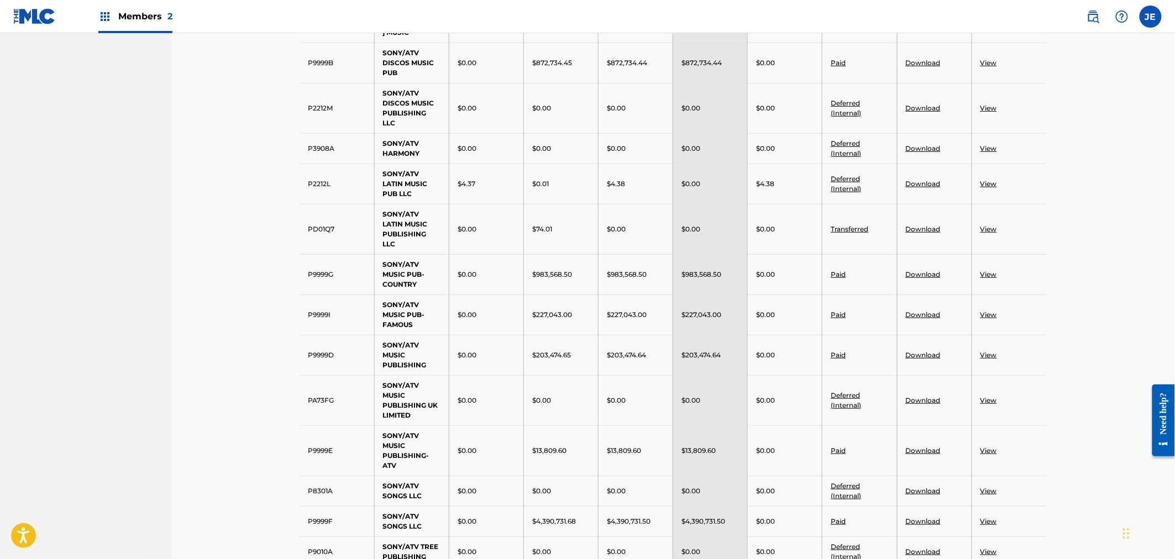
scroll to position [1796, 0]
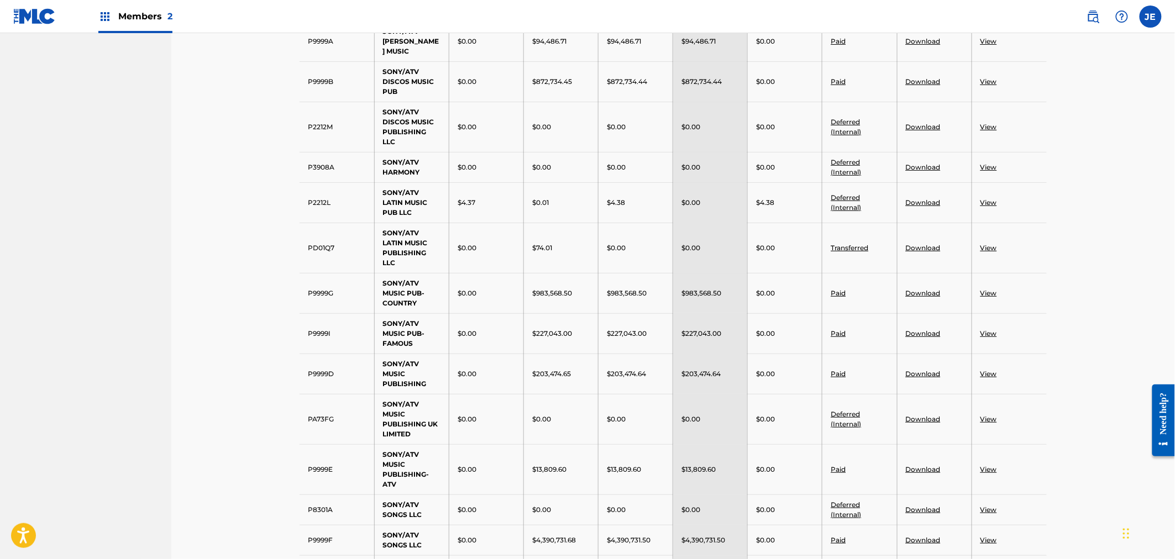
click at [379, 271] on td "SONY/ATV LATIN MUSIC PUBLISHING LLC" at bounding box center [411, 248] width 75 height 50
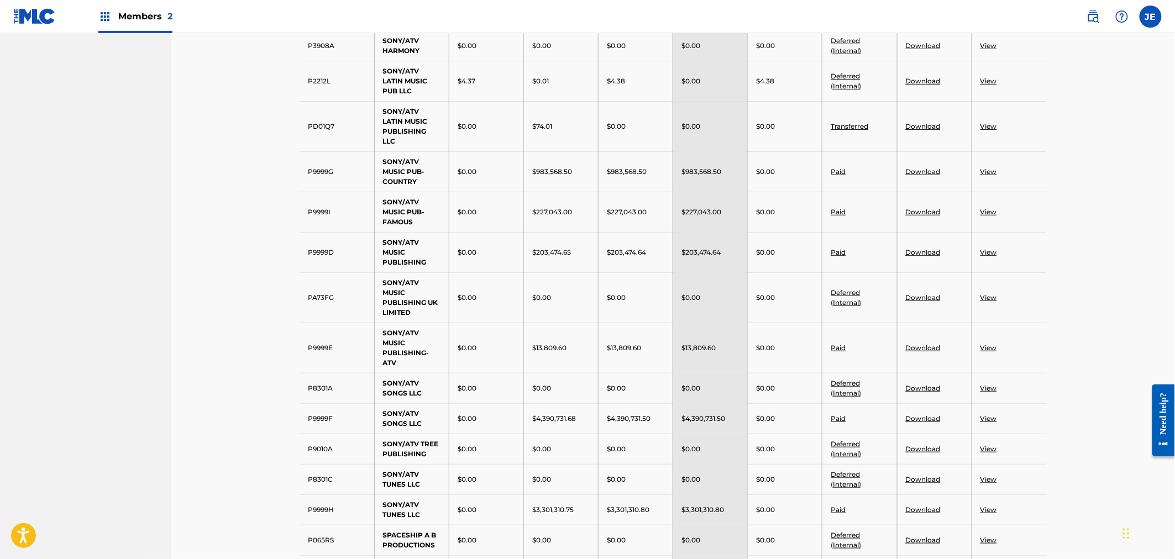
scroll to position [1919, 0]
click at [987, 175] on link "View" at bounding box center [989, 170] width 17 height 8
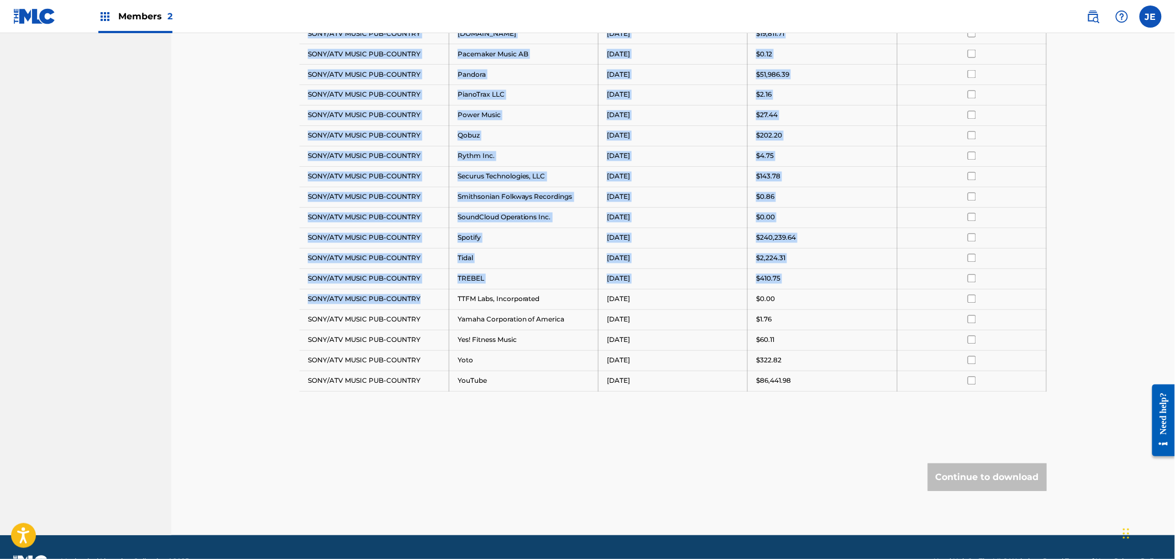
scroll to position [833, 0]
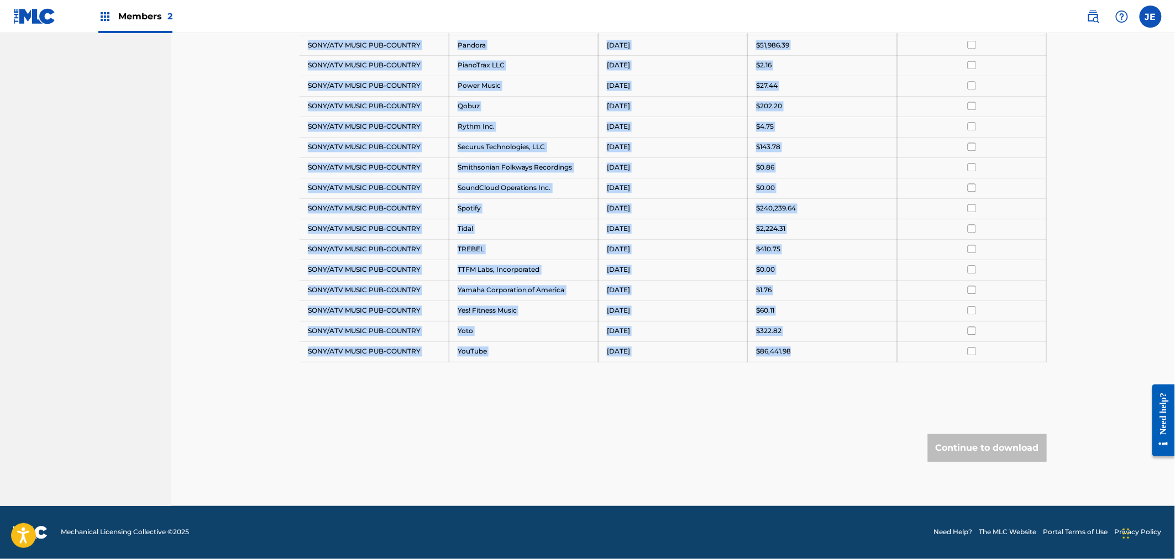
drag, startPoint x: 305, startPoint y: 156, endPoint x: 796, endPoint y: 358, distance: 531.0
copy tbody "SONY/ATV MUSIC PUB-COUNTRY Amazon Media Venture LLC [DATE] $1.08 SONY/ATV MUSIC…"
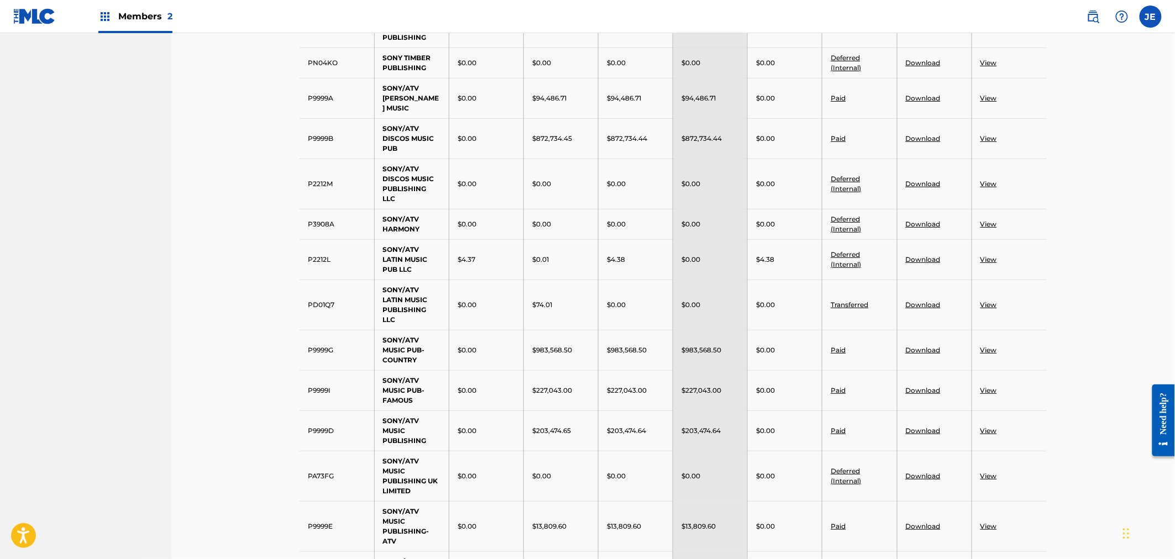
scroll to position [1755, 0]
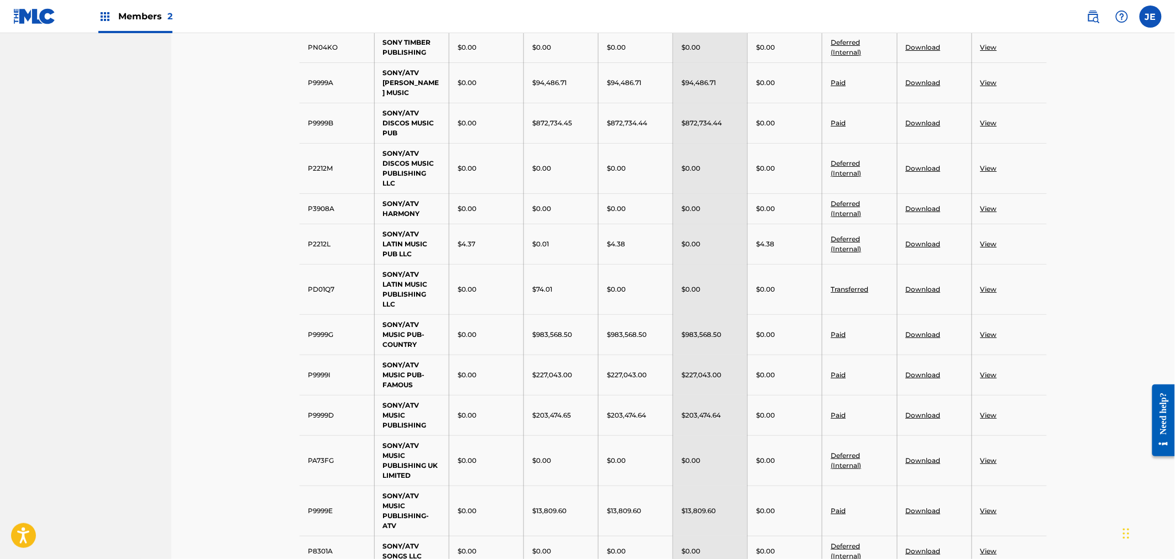
click at [981, 379] on link "View" at bounding box center [989, 375] width 17 height 8
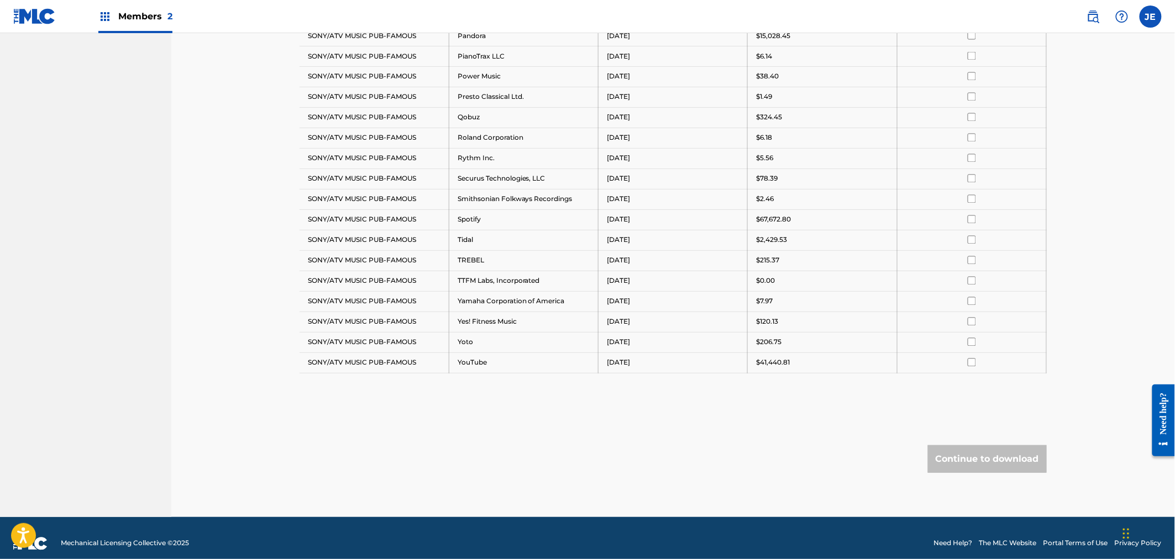
scroll to position [833, 0]
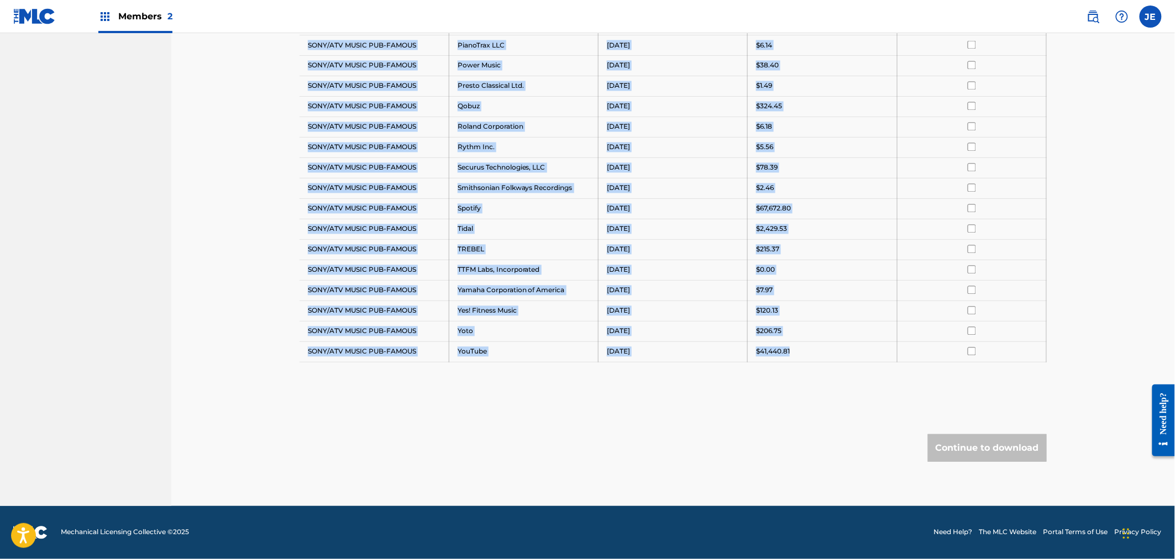
drag, startPoint x: 304, startPoint y: 99, endPoint x: 799, endPoint y: 355, distance: 557.0
copy tbody "SONY/ATV MUSIC PUB-FAMOUS Amazon Music [DATE] $26,583.76 SONY/ATV MUSIC PUB-FAM…"
drag, startPoint x: 673, startPoint y: 449, endPoint x: 667, endPoint y: 443, distance: 8.6
click at [673, 449] on div "Continue to download" at bounding box center [673, 448] width 747 height 28
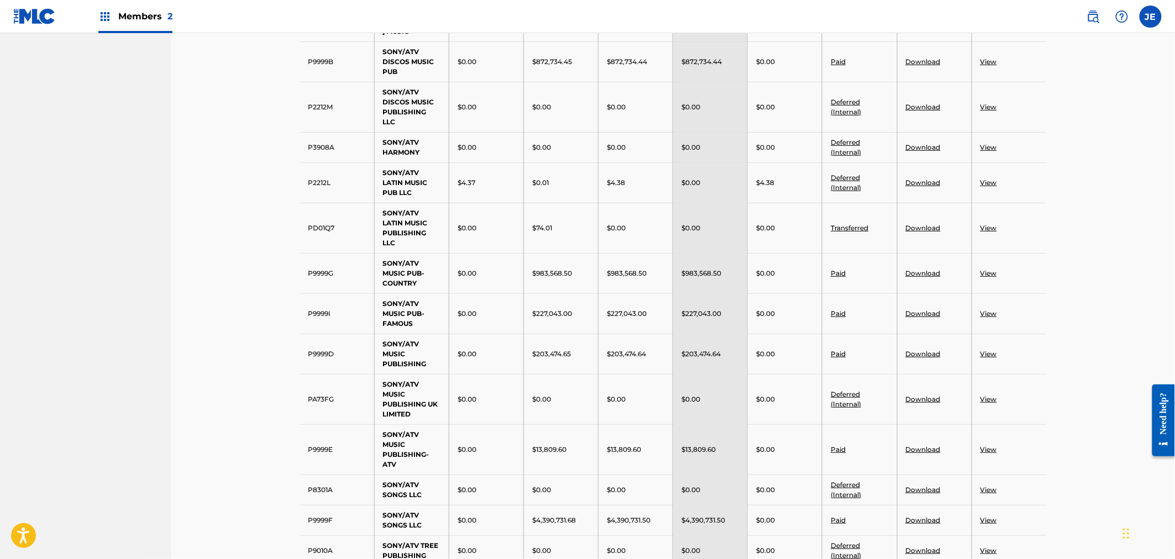
scroll to position [1939, 0]
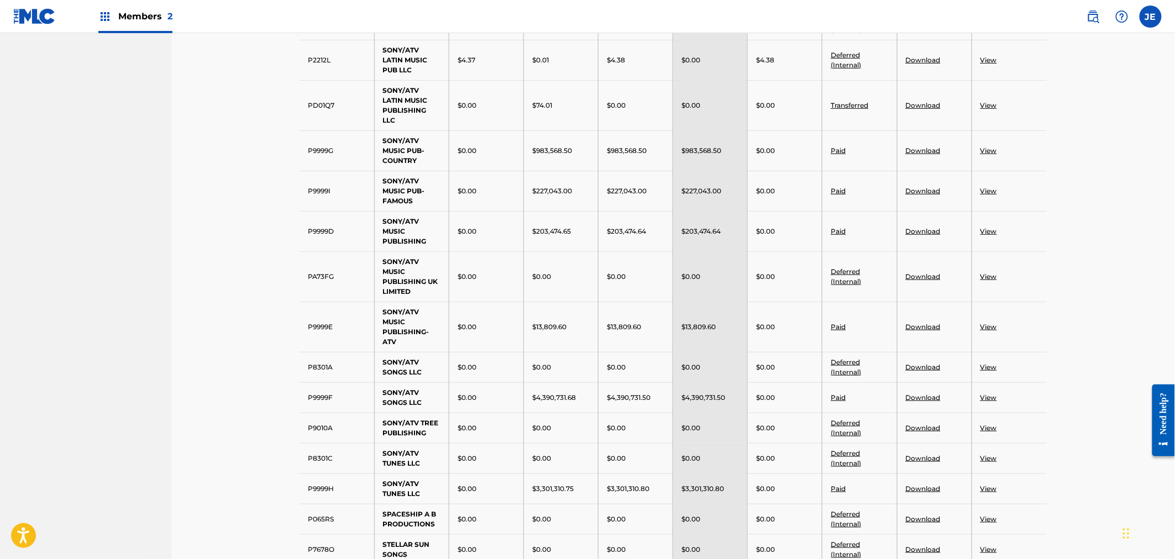
click at [984, 235] on link "View" at bounding box center [989, 231] width 17 height 8
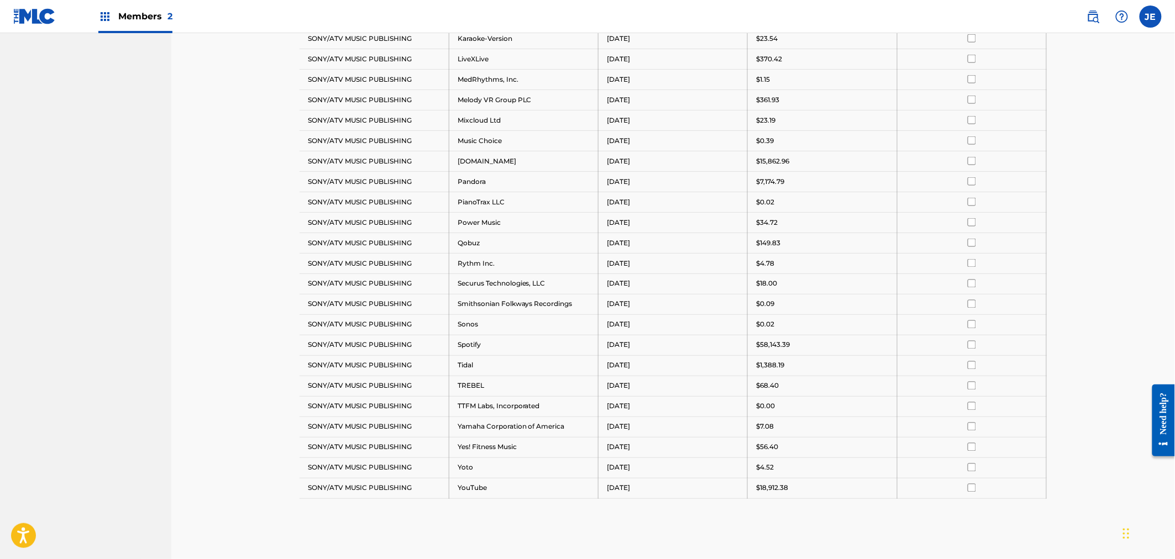
scroll to position [675, 0]
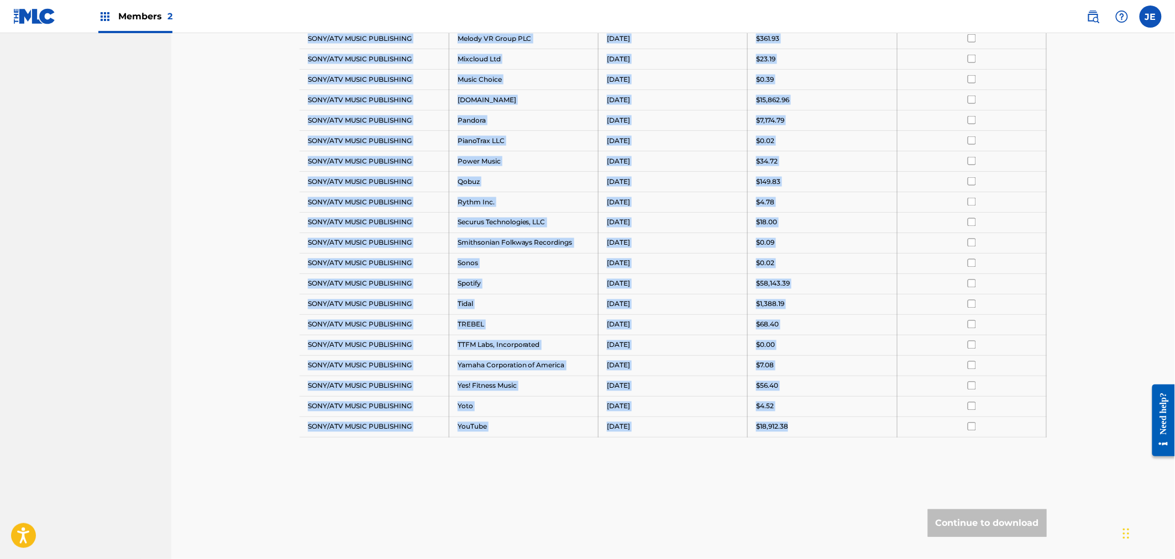
drag, startPoint x: 297, startPoint y: 339, endPoint x: 796, endPoint y: 422, distance: 506.5
copy tbody "Payee DSP Distribution Period Amount Select All SONY/ATV MUSIC PUBLISHING Amazo…"
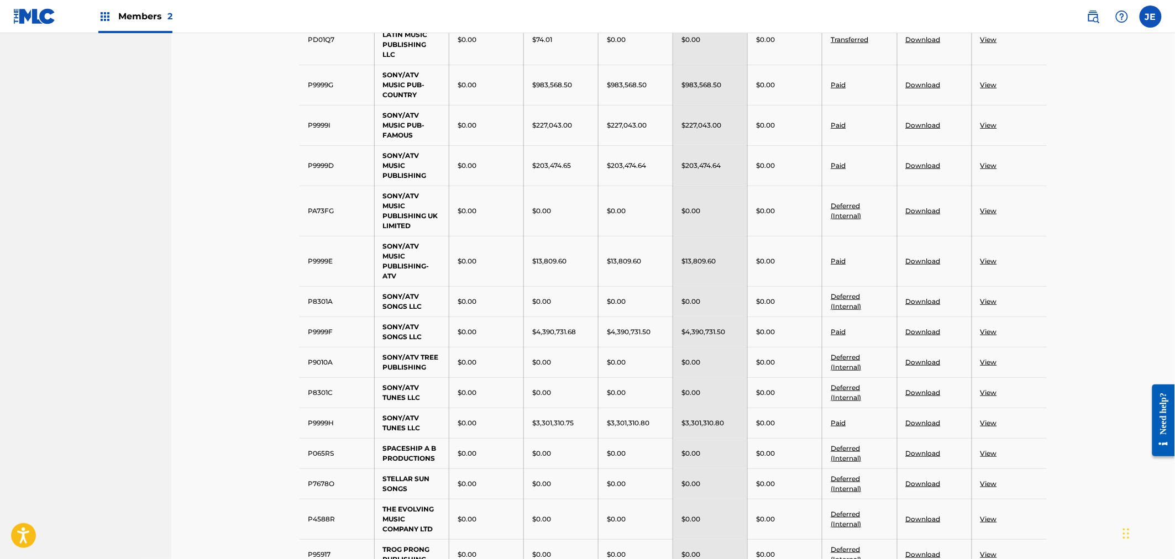
scroll to position [2026, 0]
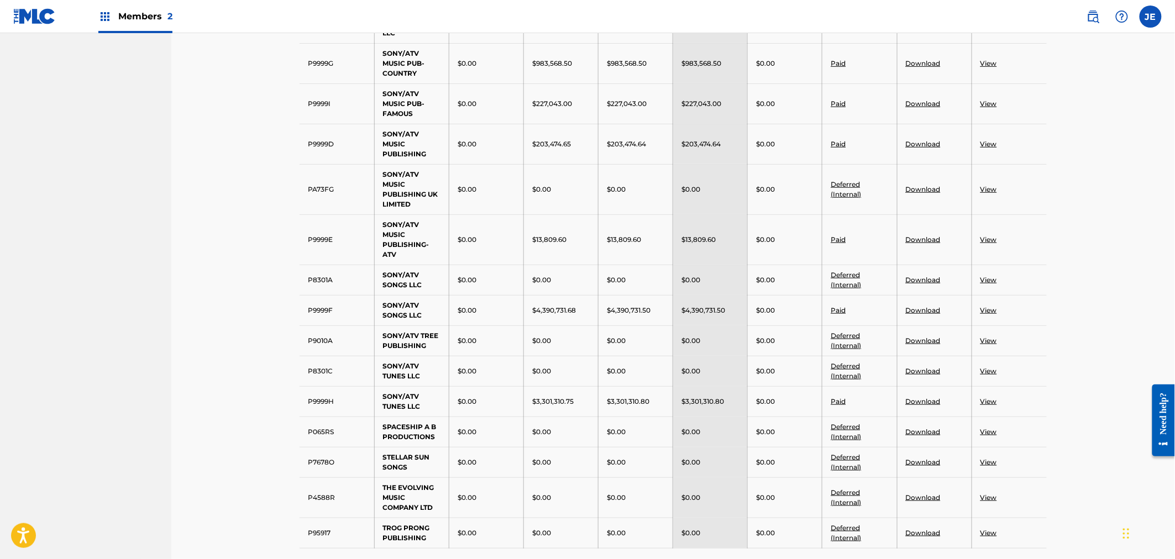
click at [992, 244] on link "View" at bounding box center [989, 239] width 17 height 8
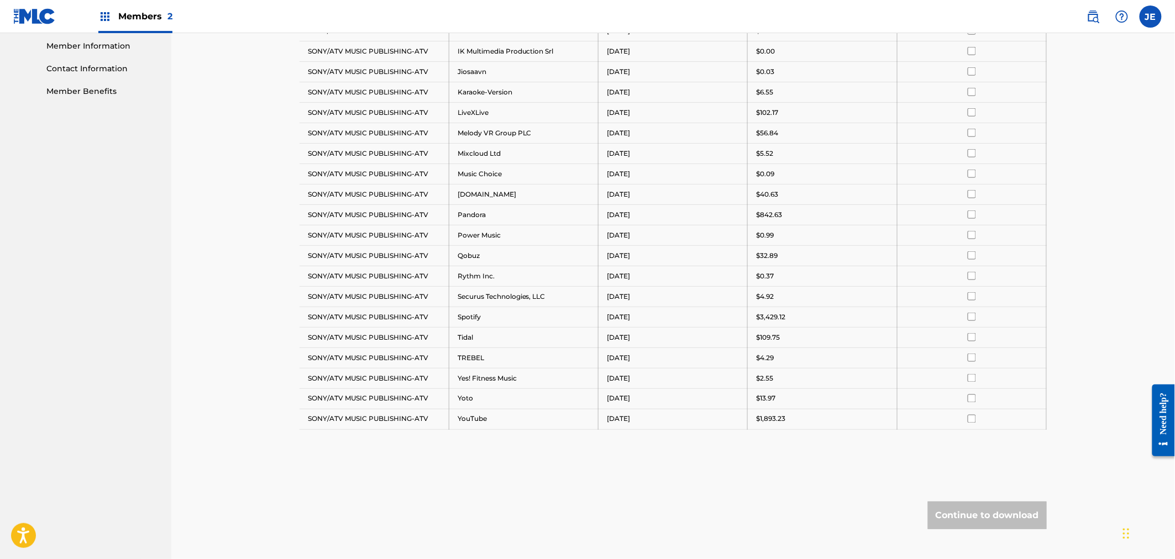
scroll to position [568, 0]
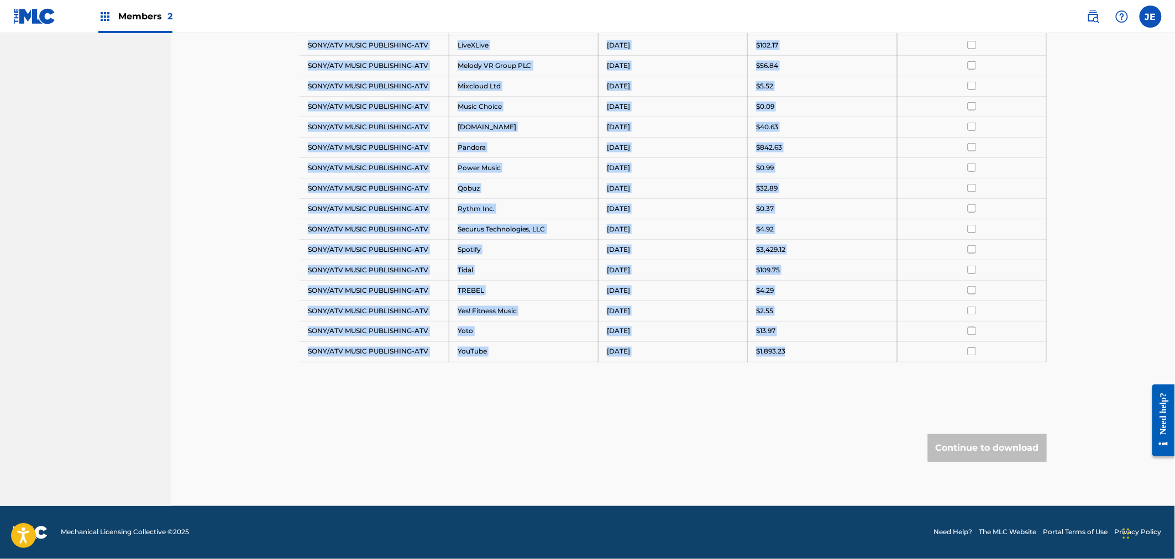
drag, startPoint x: 302, startPoint y: 338, endPoint x: 786, endPoint y: 349, distance: 483.8
click at [786, 349] on tbody "Payee DSP Distribution Period Amount Select All SONY/ATV MUSIC PUBLISHING-ATV A…" at bounding box center [673, 56] width 747 height 614
click at [815, 424] on div "Royalty Statements Select your desired payee from the Payee drop-down menu. The…" at bounding box center [673, 0] width 747 height 1012
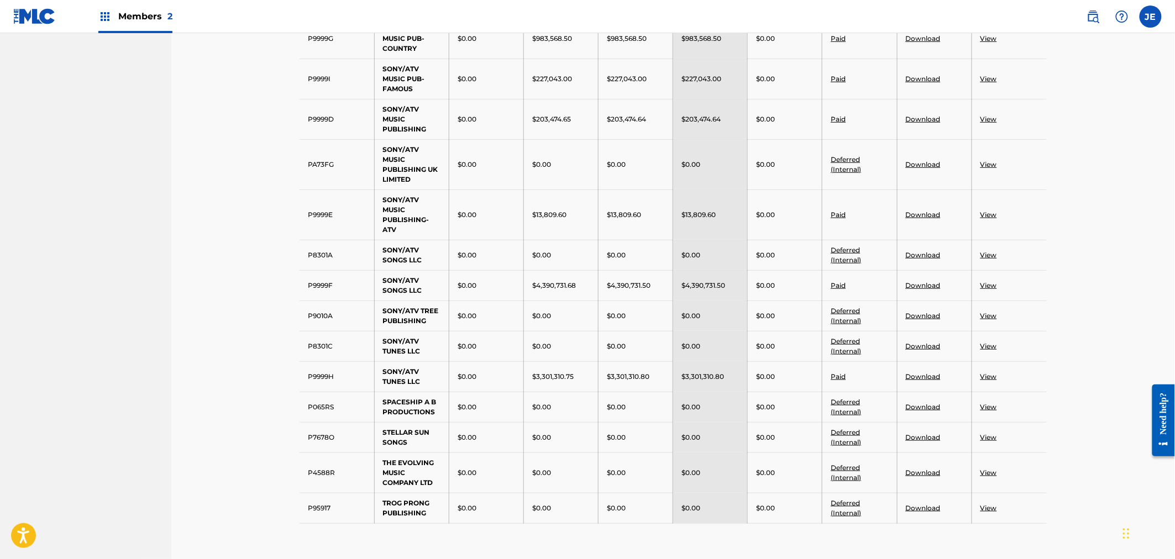
scroll to position [2164, 0]
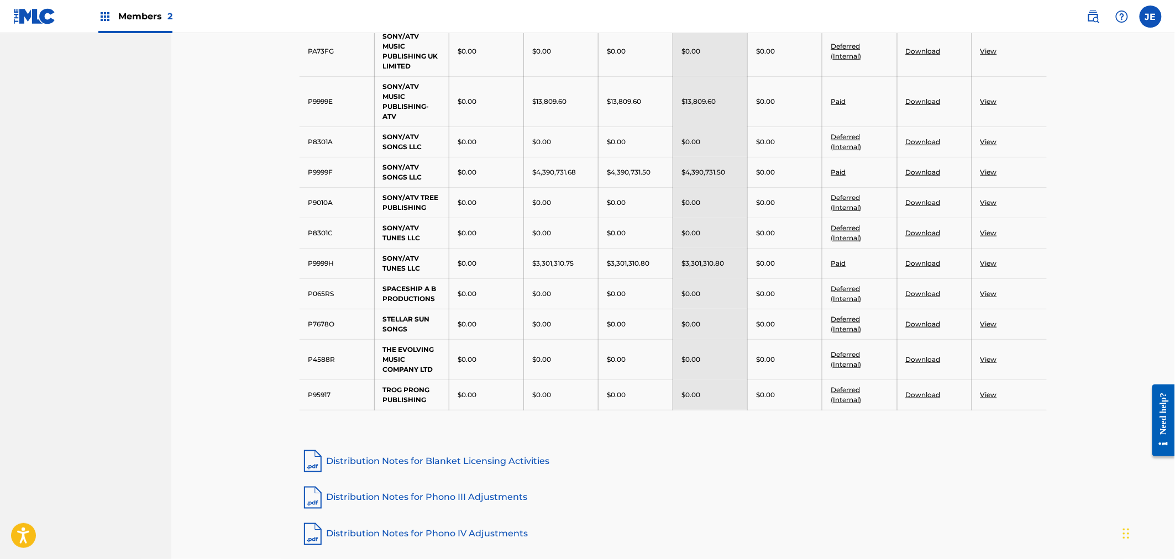
click at [987, 176] on link "View" at bounding box center [989, 172] width 17 height 8
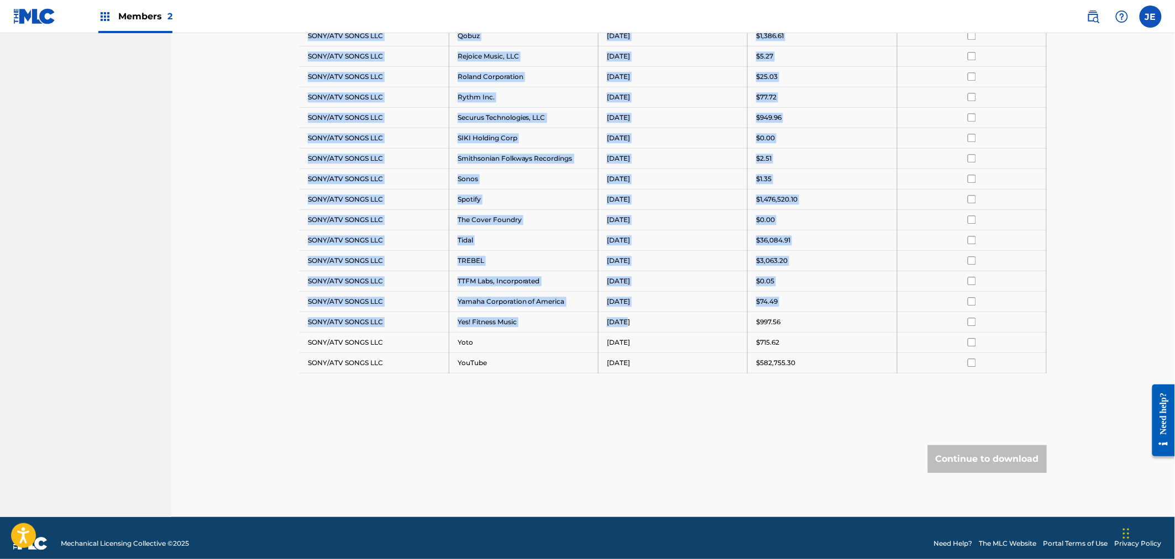
scroll to position [1039, 0]
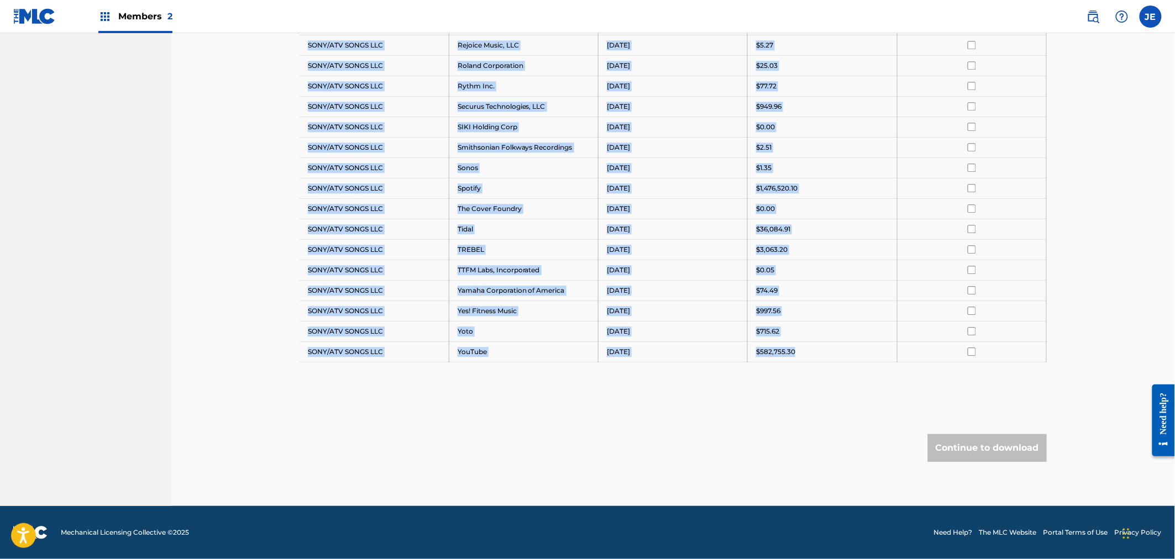
drag, startPoint x: 305, startPoint y: 101, endPoint x: 828, endPoint y: 341, distance: 575.8
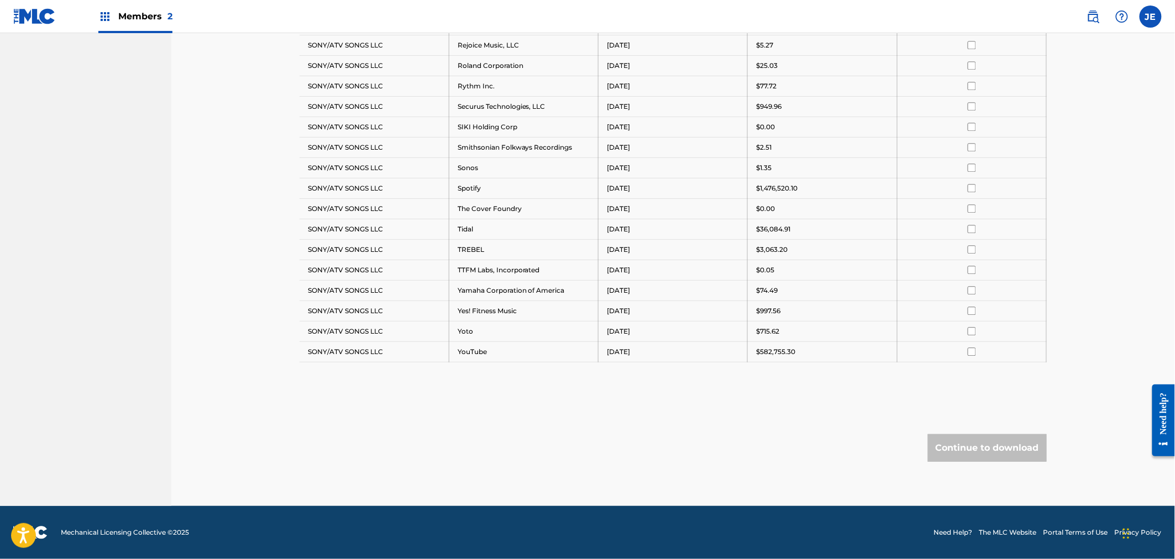
click at [541, 448] on div "Continue to download" at bounding box center [673, 448] width 747 height 28
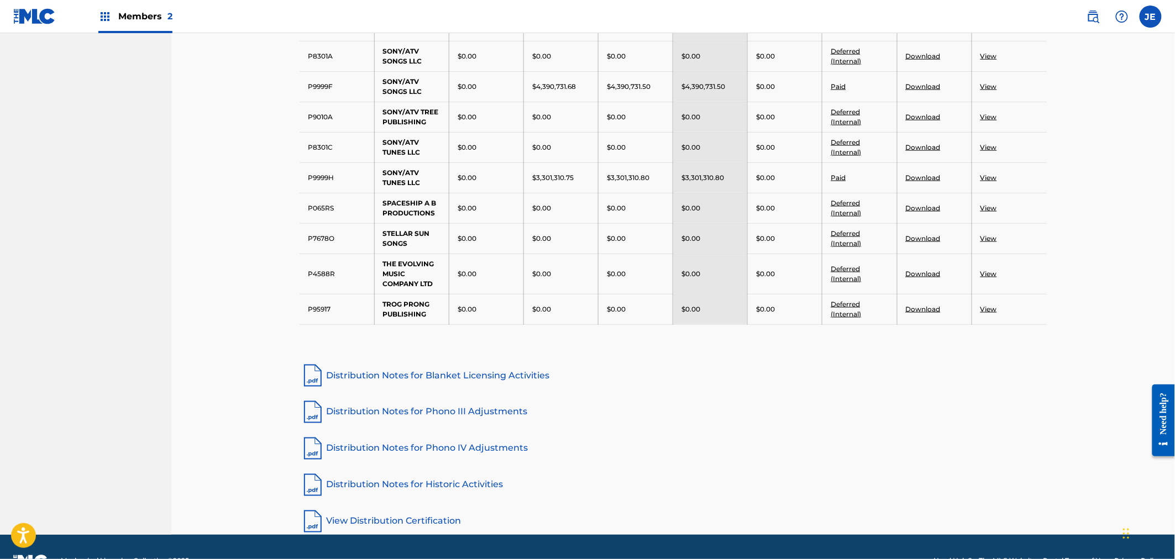
scroll to position [2229, 0]
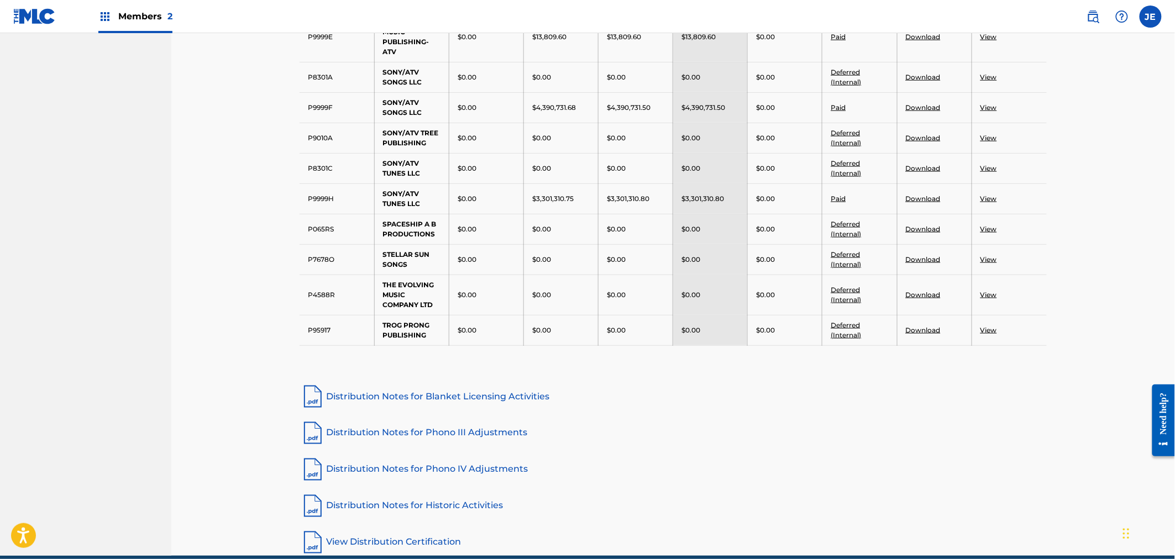
click at [992, 203] on link "View" at bounding box center [989, 199] width 17 height 8
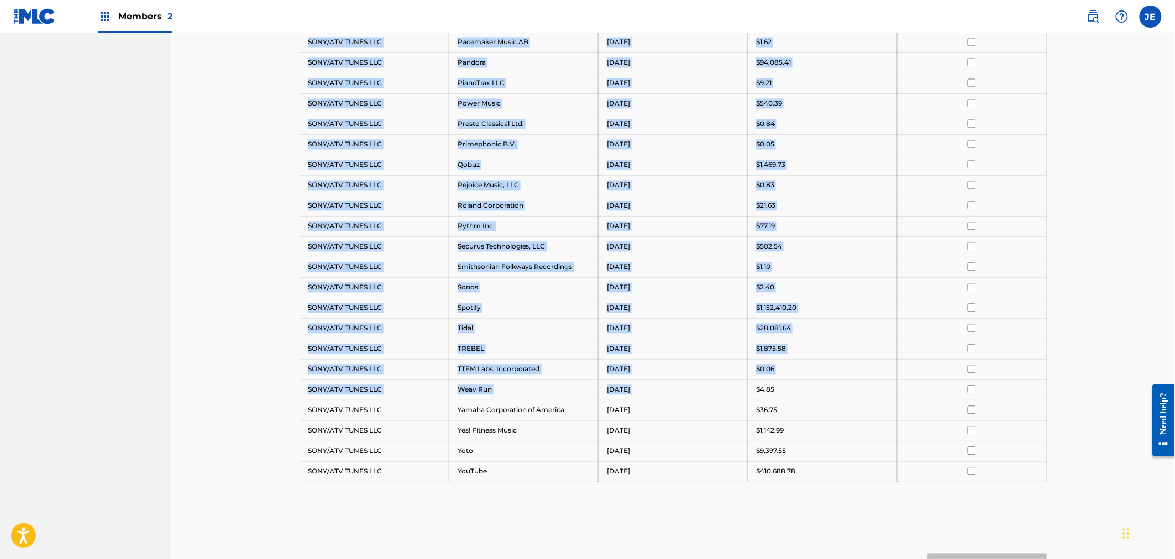
scroll to position [982, 0]
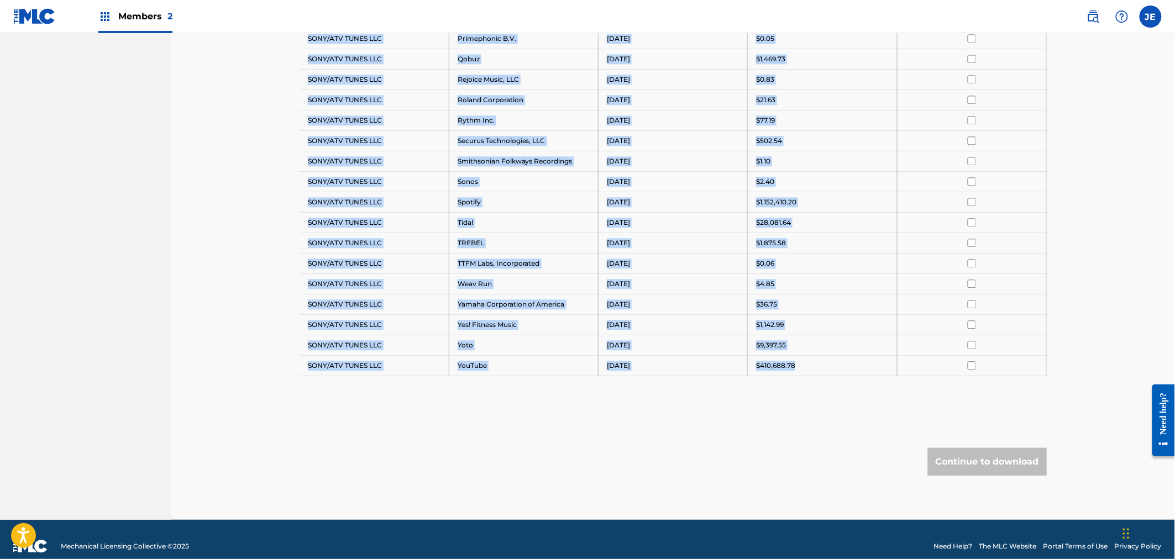
drag, startPoint x: 301, startPoint y: 224, endPoint x: 798, endPoint y: 371, distance: 518.7
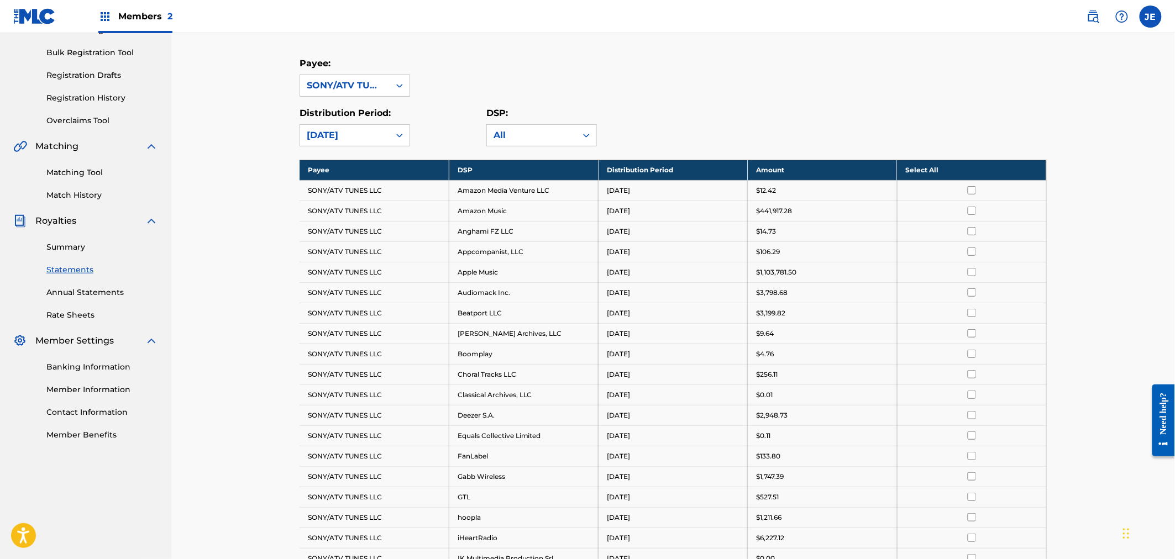
scroll to position [123, 0]
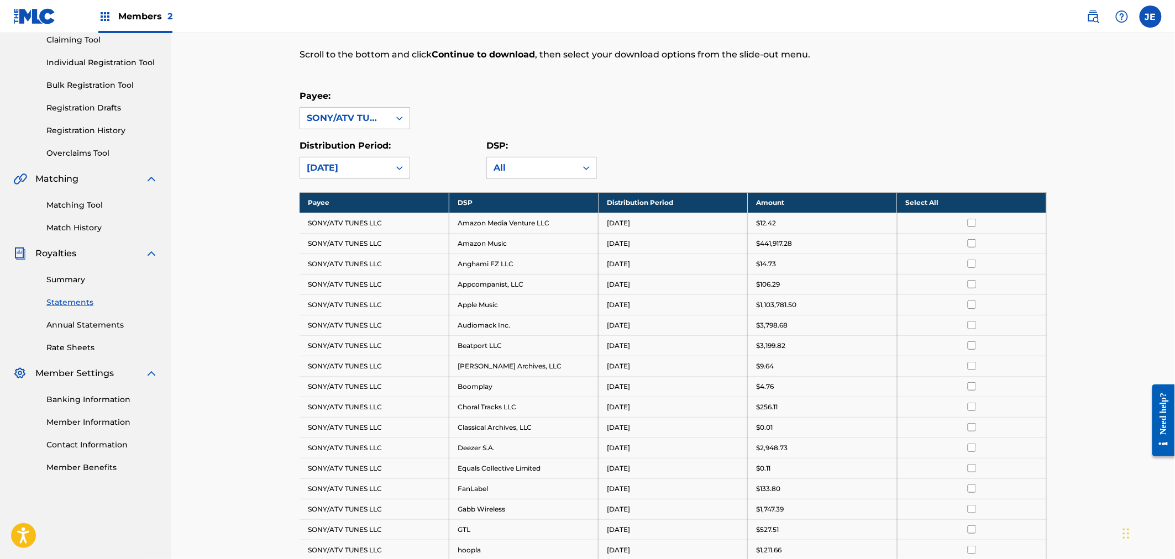
click at [84, 271] on div "Summary Statements Annual Statements Rate Sheets" at bounding box center [85, 306] width 145 height 93
click at [84, 274] on link "Summary" at bounding box center [102, 280] width 112 height 12
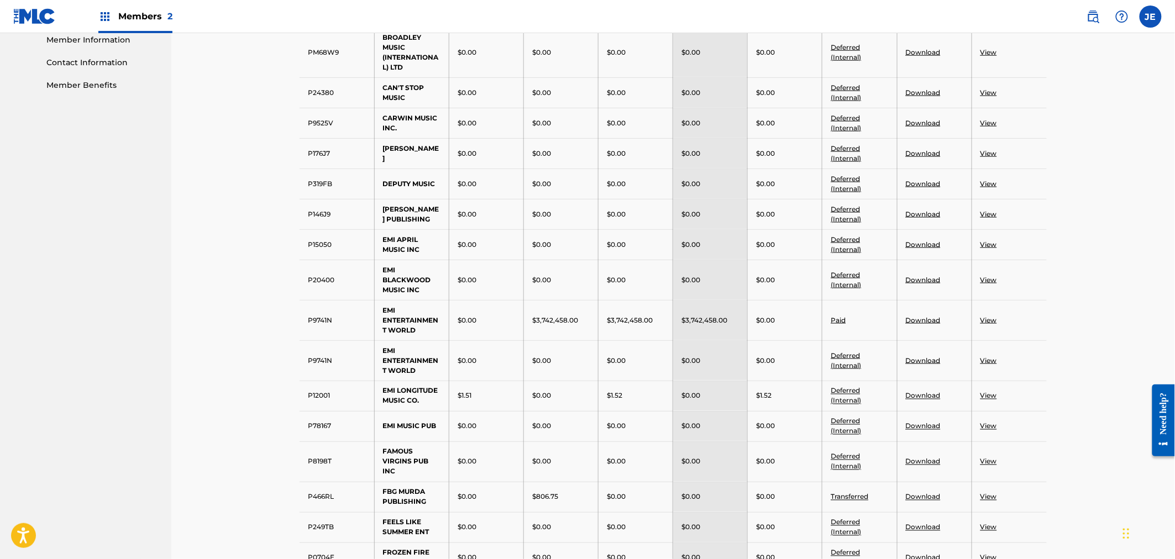
scroll to position [553, 0]
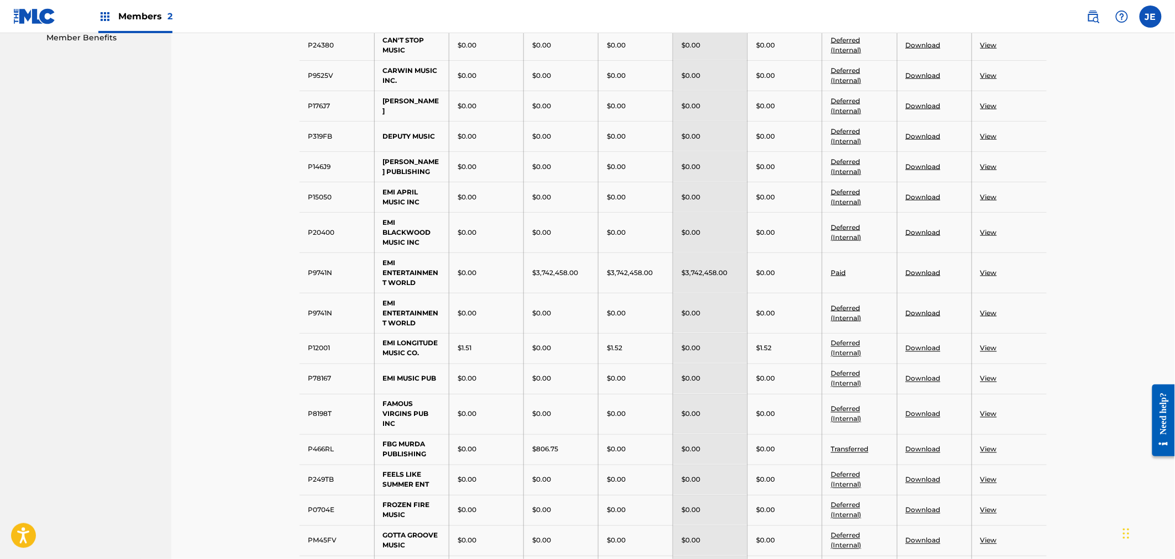
click at [925, 277] on link "Download" at bounding box center [923, 273] width 35 height 8
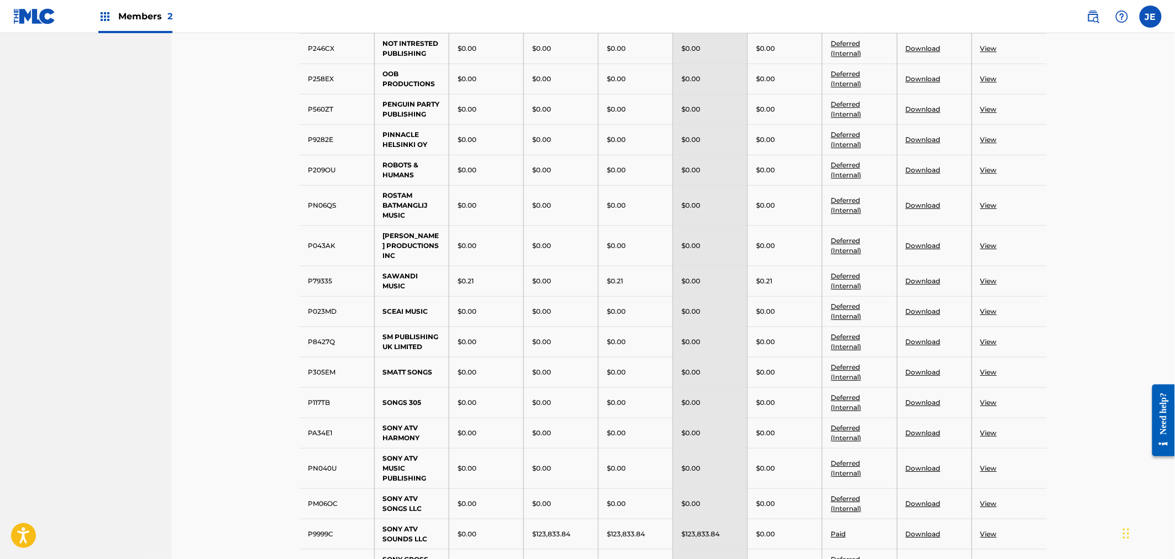
scroll to position [1351, 0]
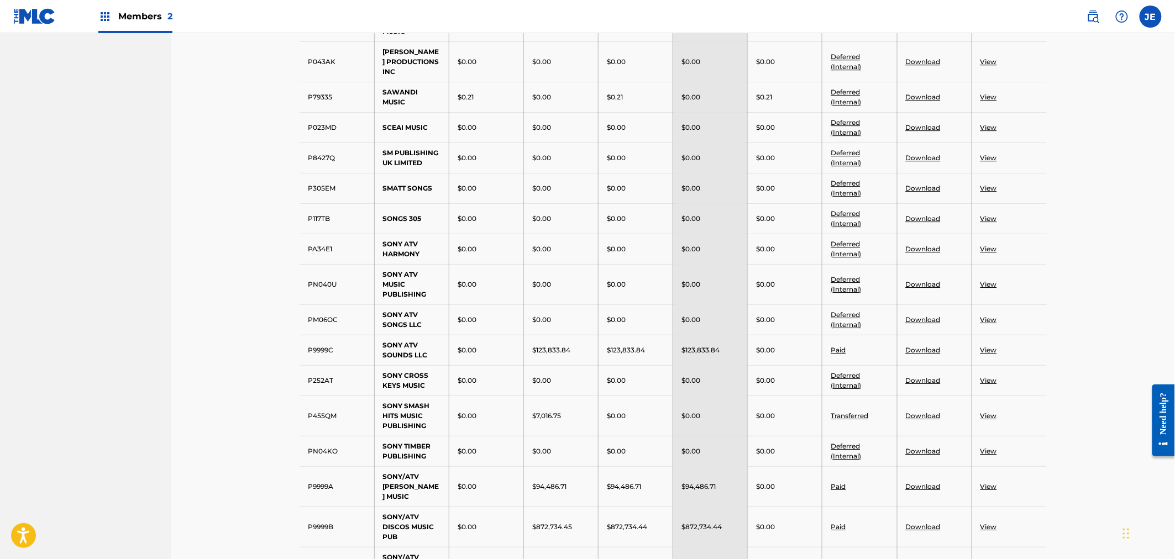
click at [921, 354] on link "Download" at bounding box center [923, 350] width 35 height 8
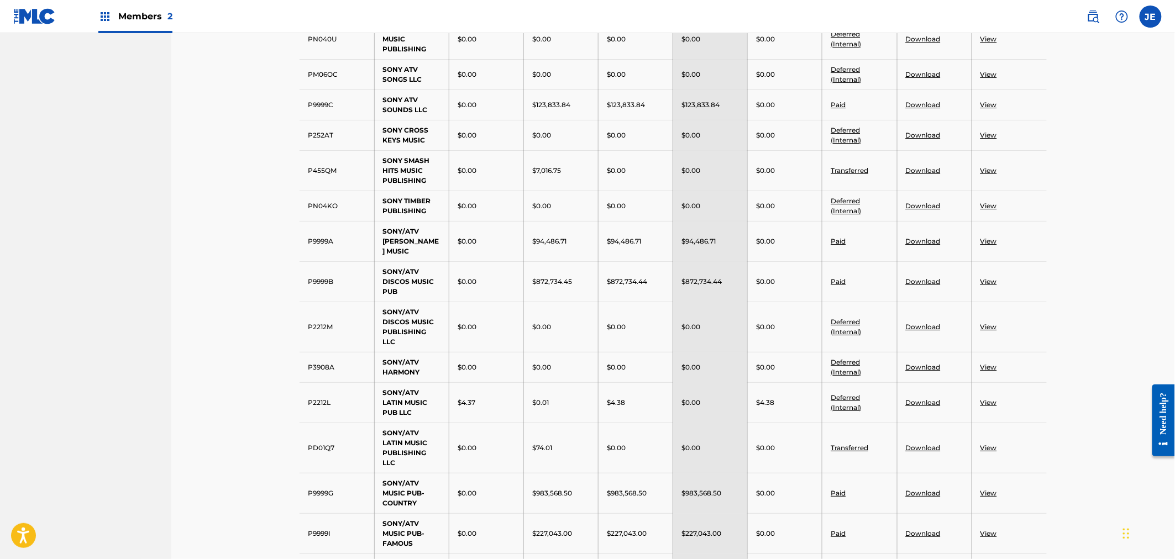
click at [924, 245] on link "Download" at bounding box center [923, 241] width 35 height 8
click at [925, 286] on link "Download" at bounding box center [923, 281] width 35 height 8
click at [463, 287] on p "$0.00" at bounding box center [467, 282] width 19 height 10
click at [914, 452] on link "Download" at bounding box center [923, 448] width 35 height 8
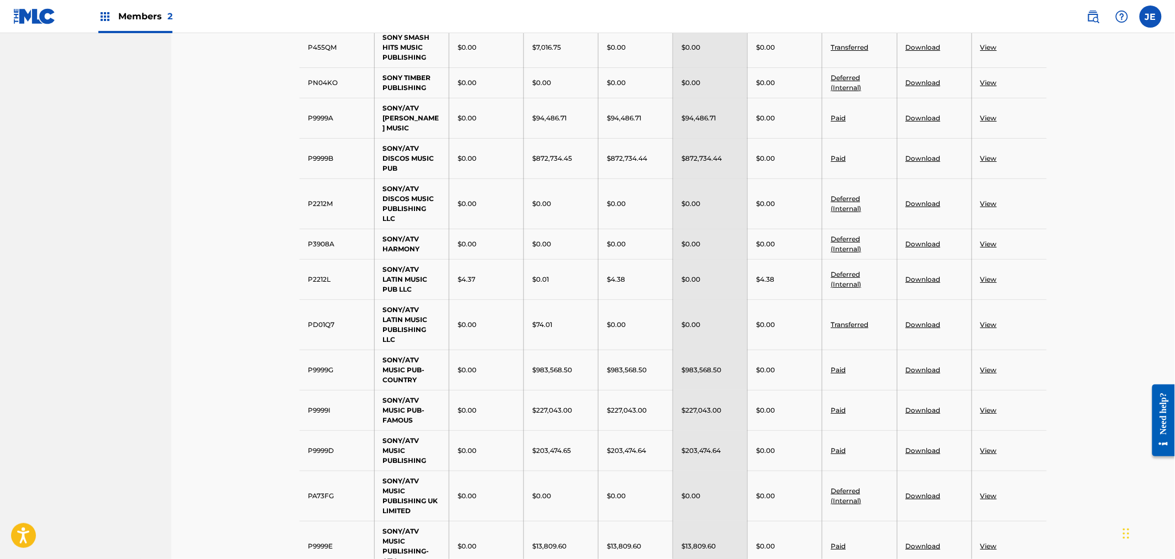
scroll to position [1842, 0]
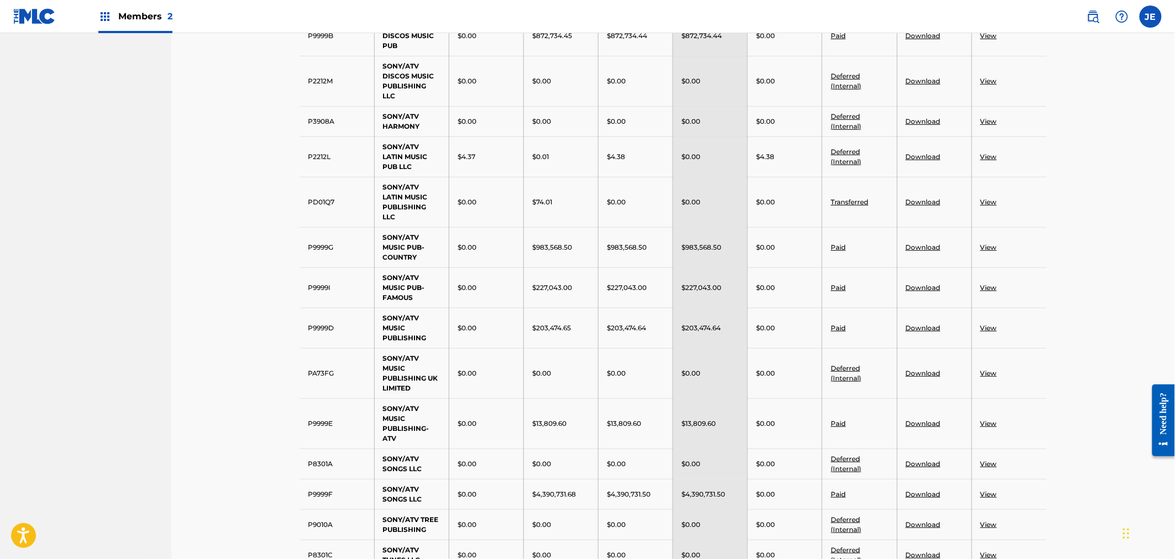
click at [926, 263] on td "Download" at bounding box center [934, 247] width 75 height 40
click at [927, 253] on td "Download" at bounding box center [934, 247] width 75 height 40
click at [932, 251] on link "Download" at bounding box center [923, 247] width 35 height 8
click at [838, 292] on link "Paid" at bounding box center [838, 288] width 15 height 8
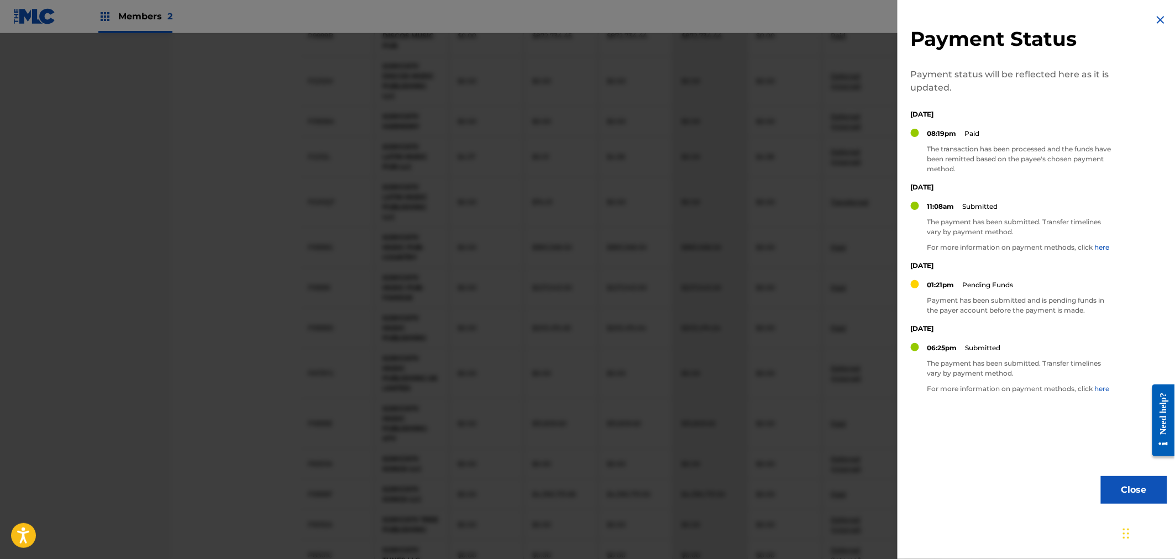
click at [1157, 18] on img at bounding box center [1160, 19] width 13 height 13
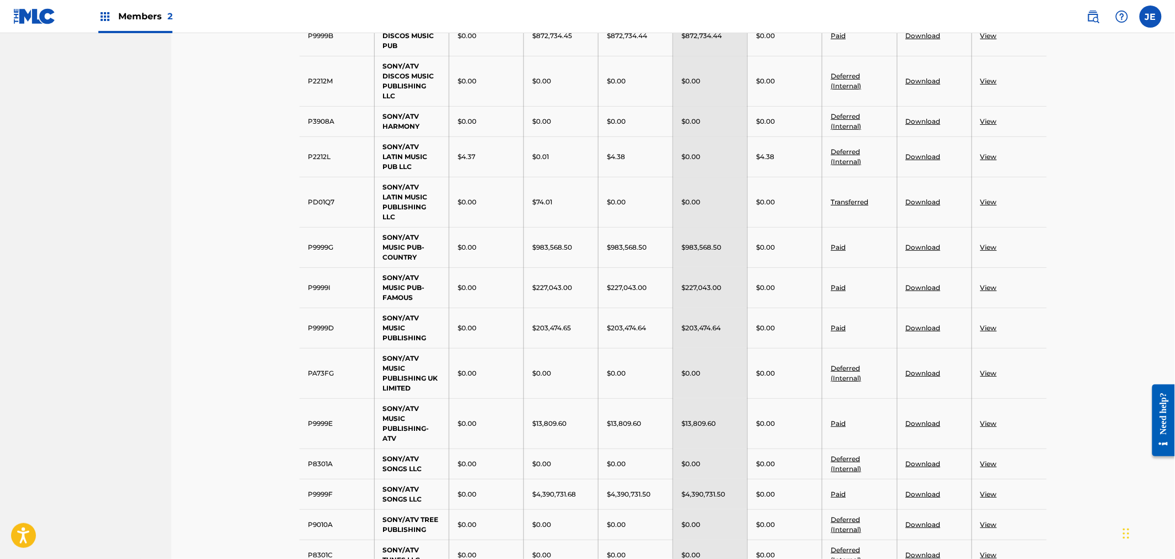
click at [930, 292] on link "Download" at bounding box center [923, 288] width 35 height 8
click at [919, 332] on link "Download" at bounding box center [923, 328] width 35 height 8
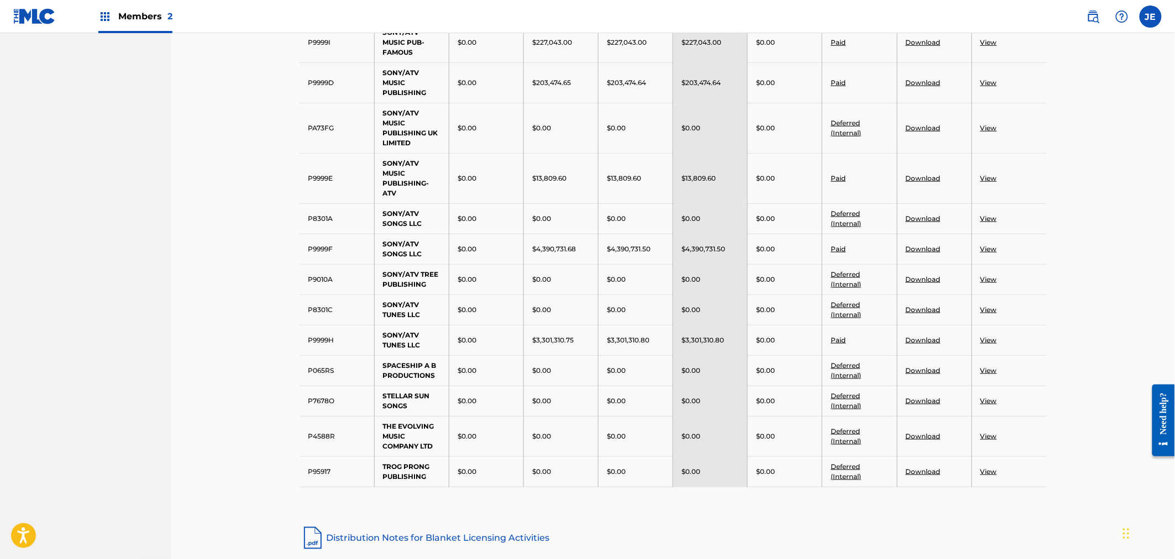
scroll to position [2149, 0]
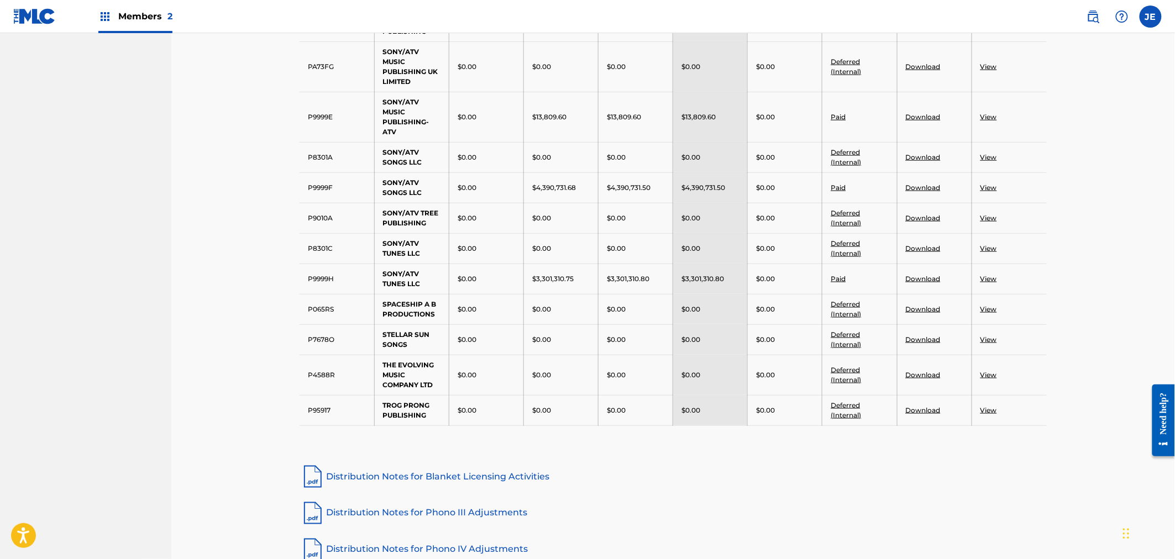
click at [937, 121] on link "Download" at bounding box center [923, 117] width 35 height 8
click at [920, 192] on link "Download" at bounding box center [923, 188] width 35 height 8
click at [927, 283] on link "Download" at bounding box center [923, 279] width 35 height 8
click at [400, 311] on td "SPACESHIP A B PRODUCTIONS" at bounding box center [411, 309] width 75 height 30
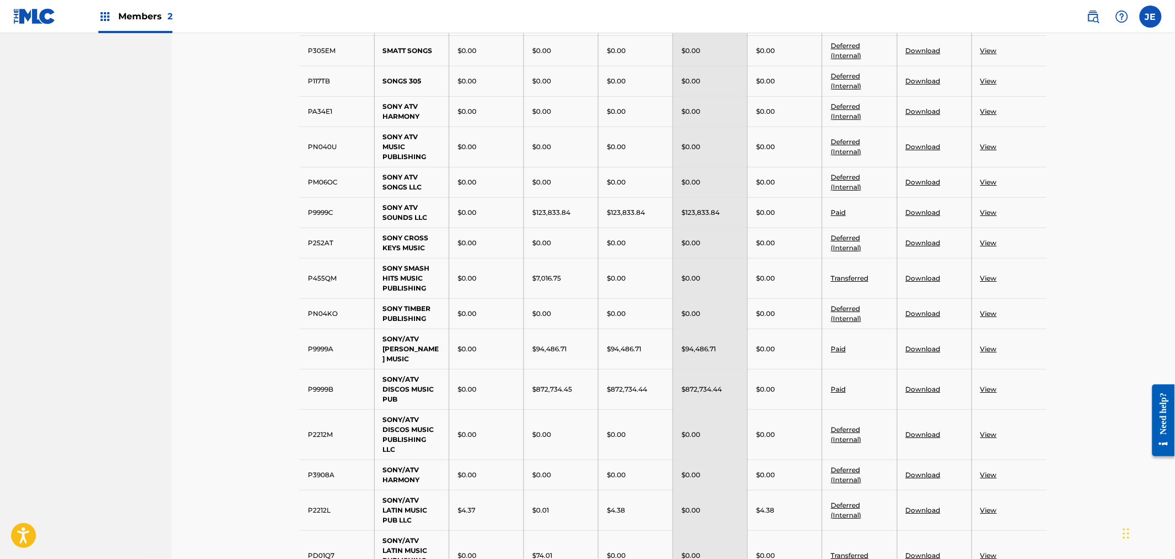
click at [927, 282] on link "Download" at bounding box center [923, 278] width 35 height 8
click at [338, 258] on td "P252AT" at bounding box center [337, 243] width 75 height 30
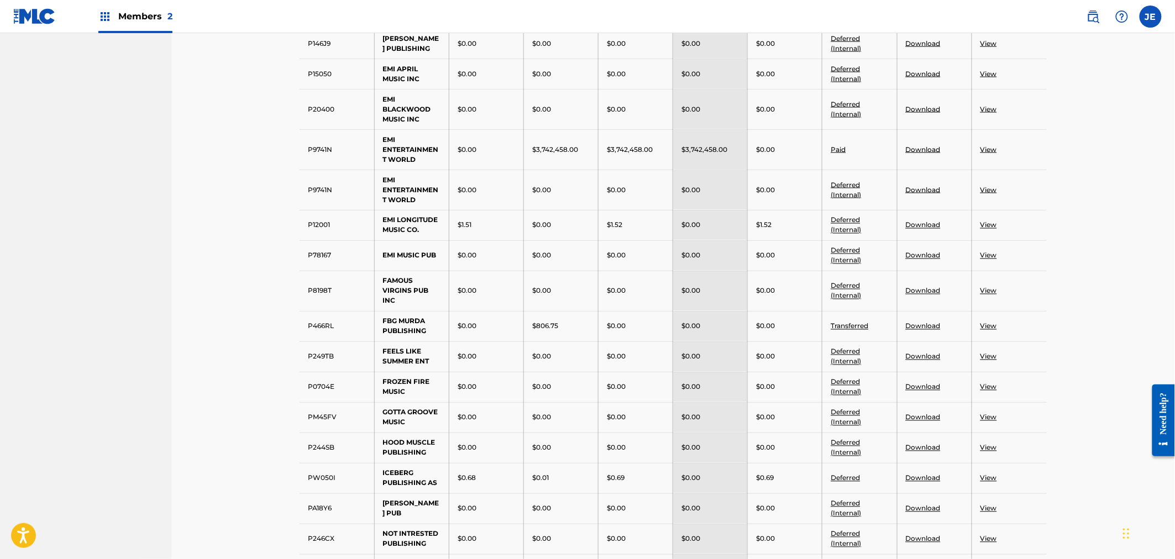
scroll to position [628, 0]
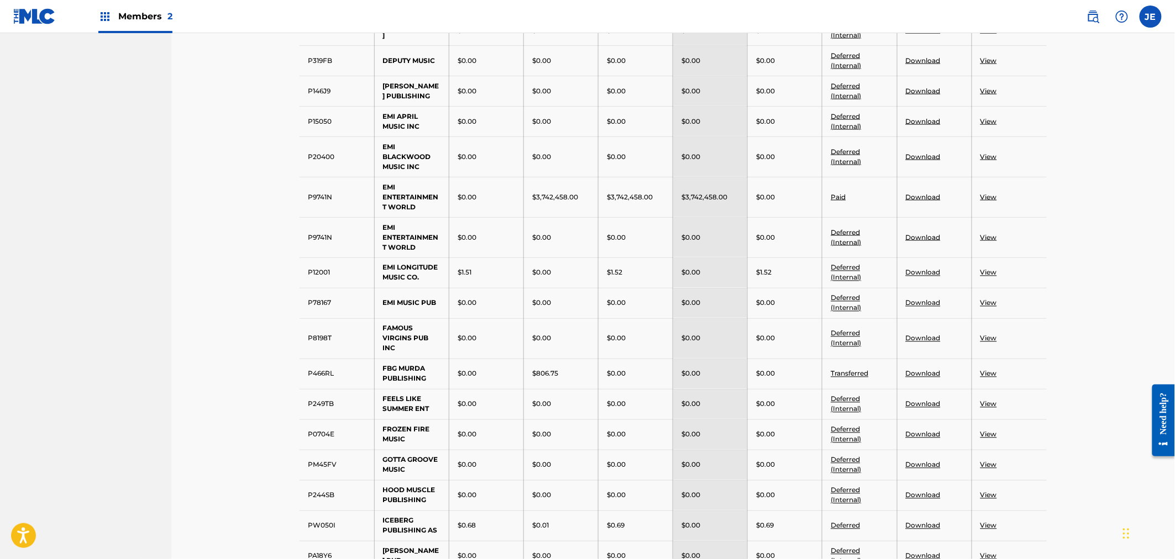
click at [936, 378] on link "Download" at bounding box center [923, 374] width 35 height 8
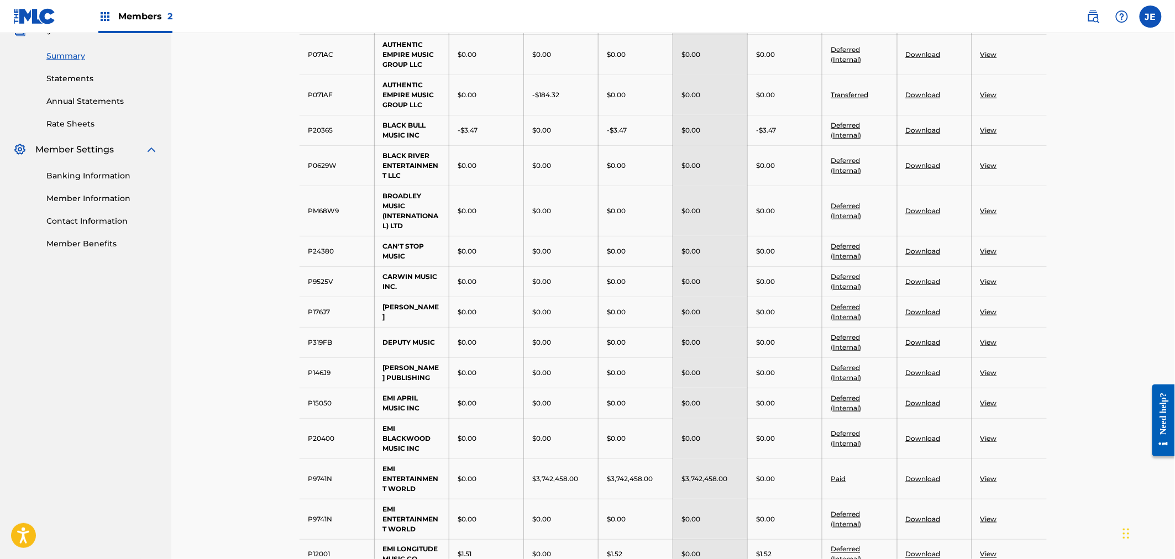
scroll to position [199, 0]
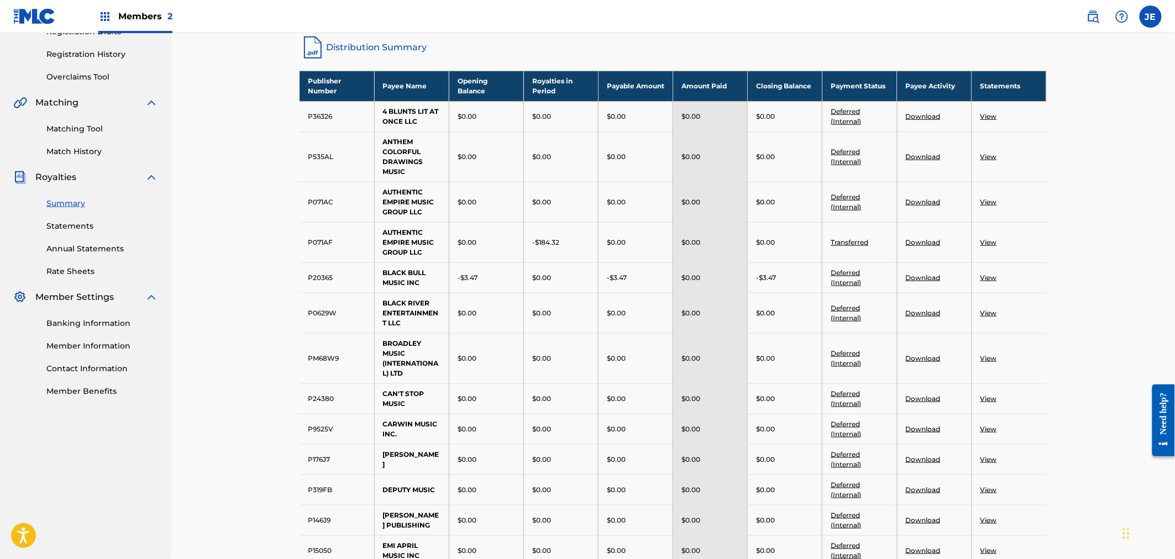
click at [929, 242] on link "Download" at bounding box center [923, 242] width 35 height 8
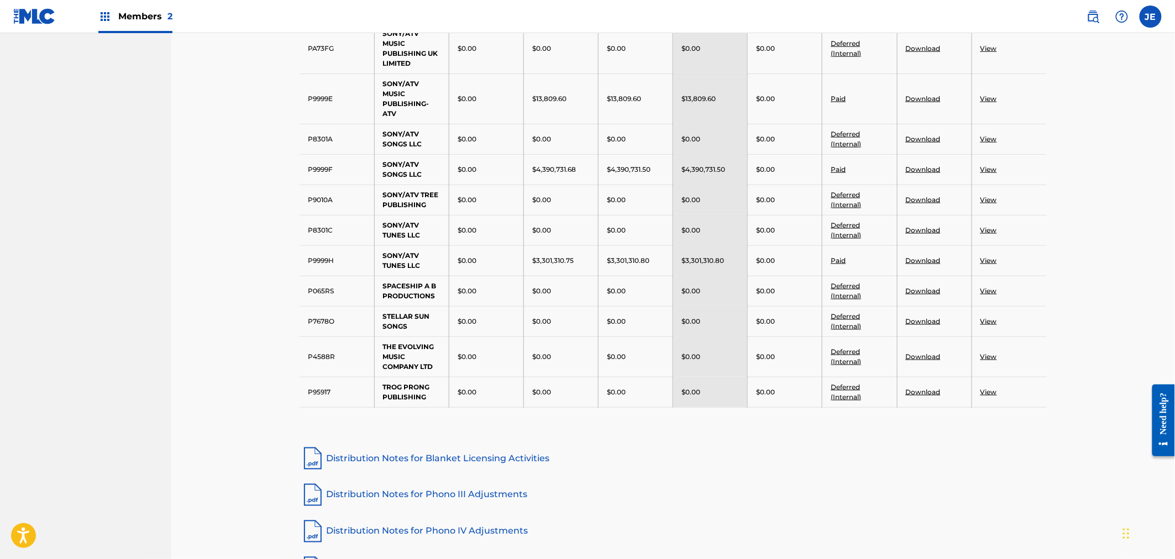
scroll to position [2164, 0]
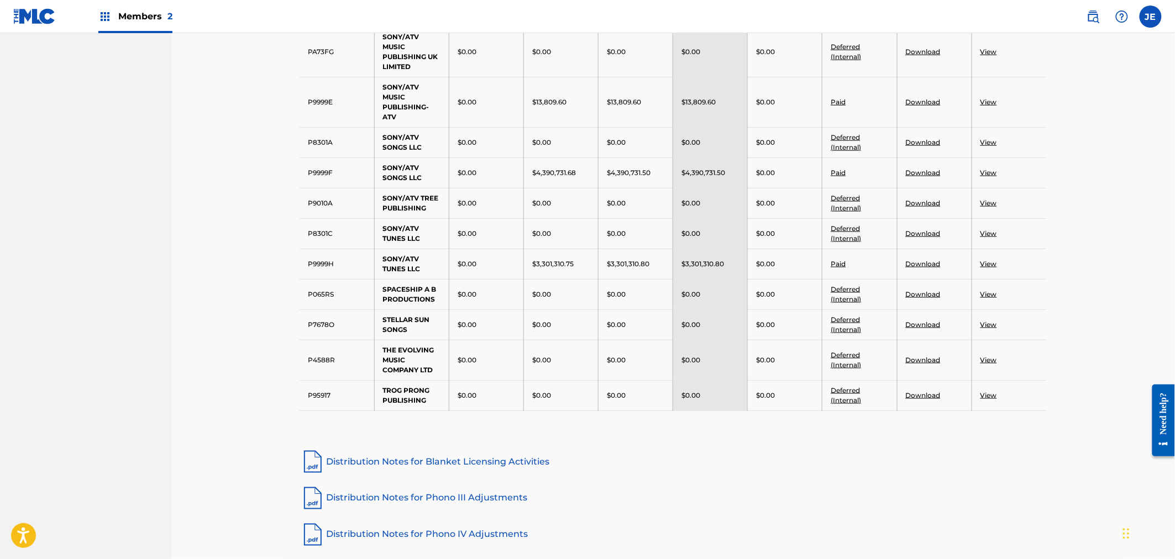
click at [929, 177] on link "Download" at bounding box center [923, 173] width 35 height 8
